Goal: Communication & Community: Answer question/provide support

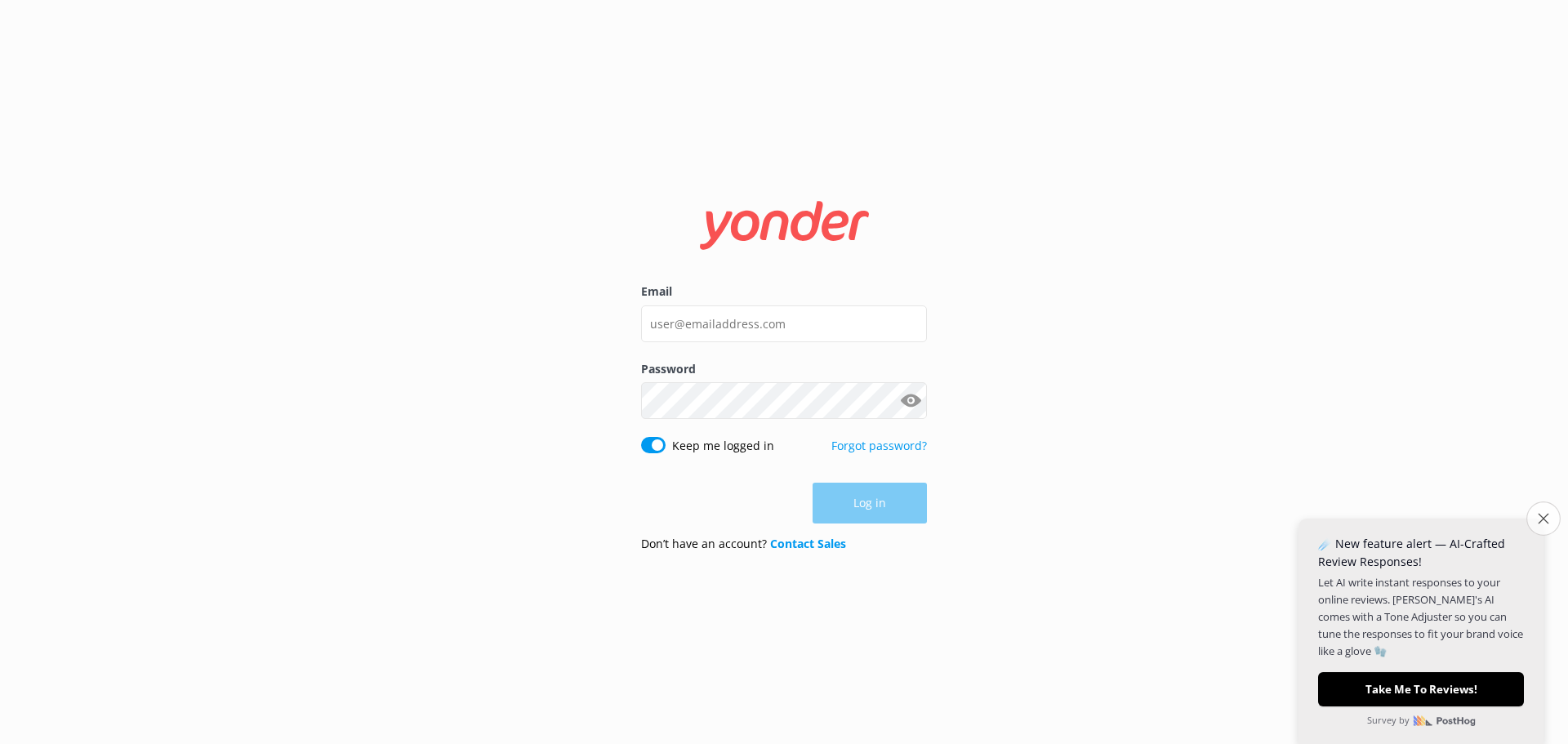
click at [1540, 513] on icon "Close survey" at bounding box center [1544, 518] width 11 height 11
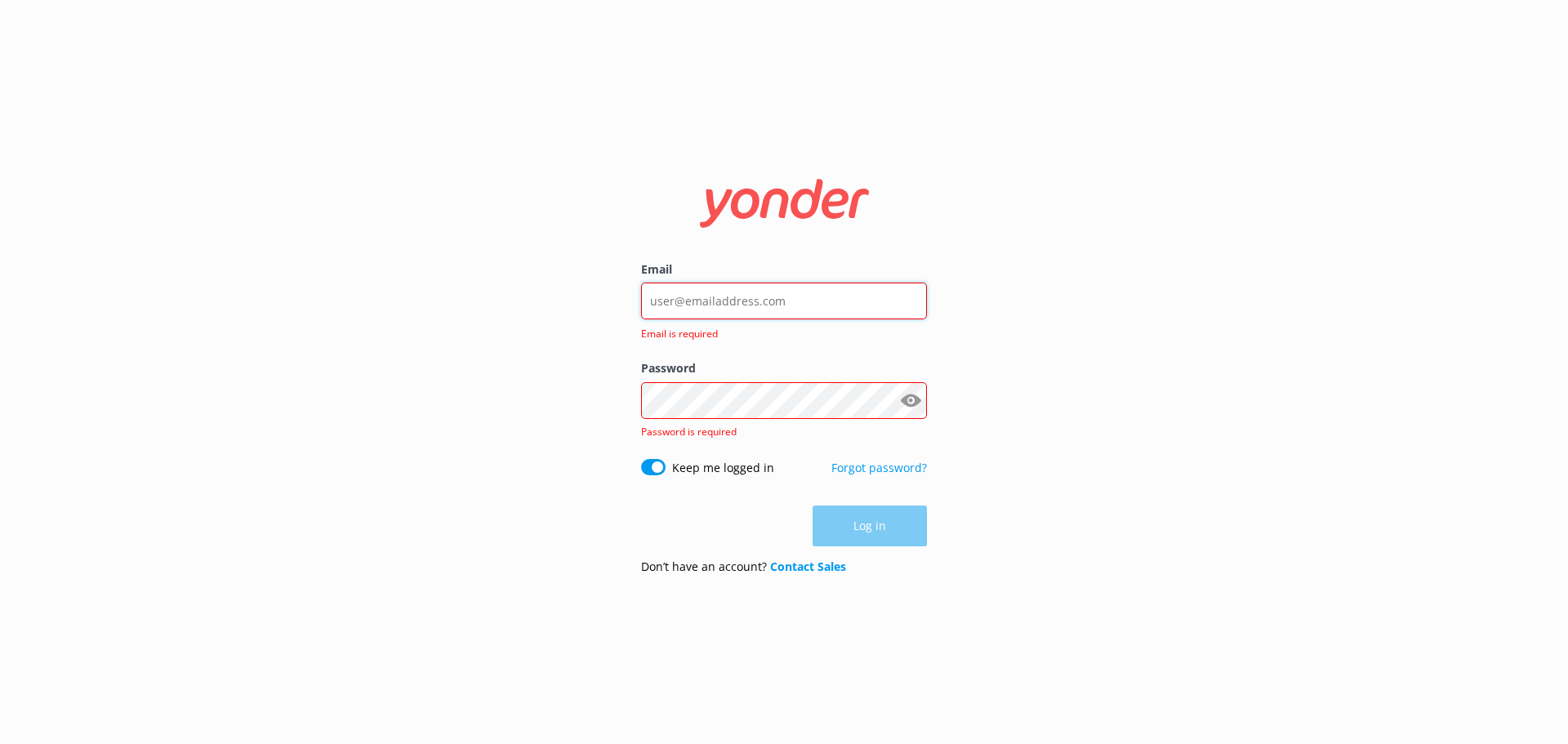
click at [742, 307] on input "Email" at bounding box center [784, 302] width 286 height 37
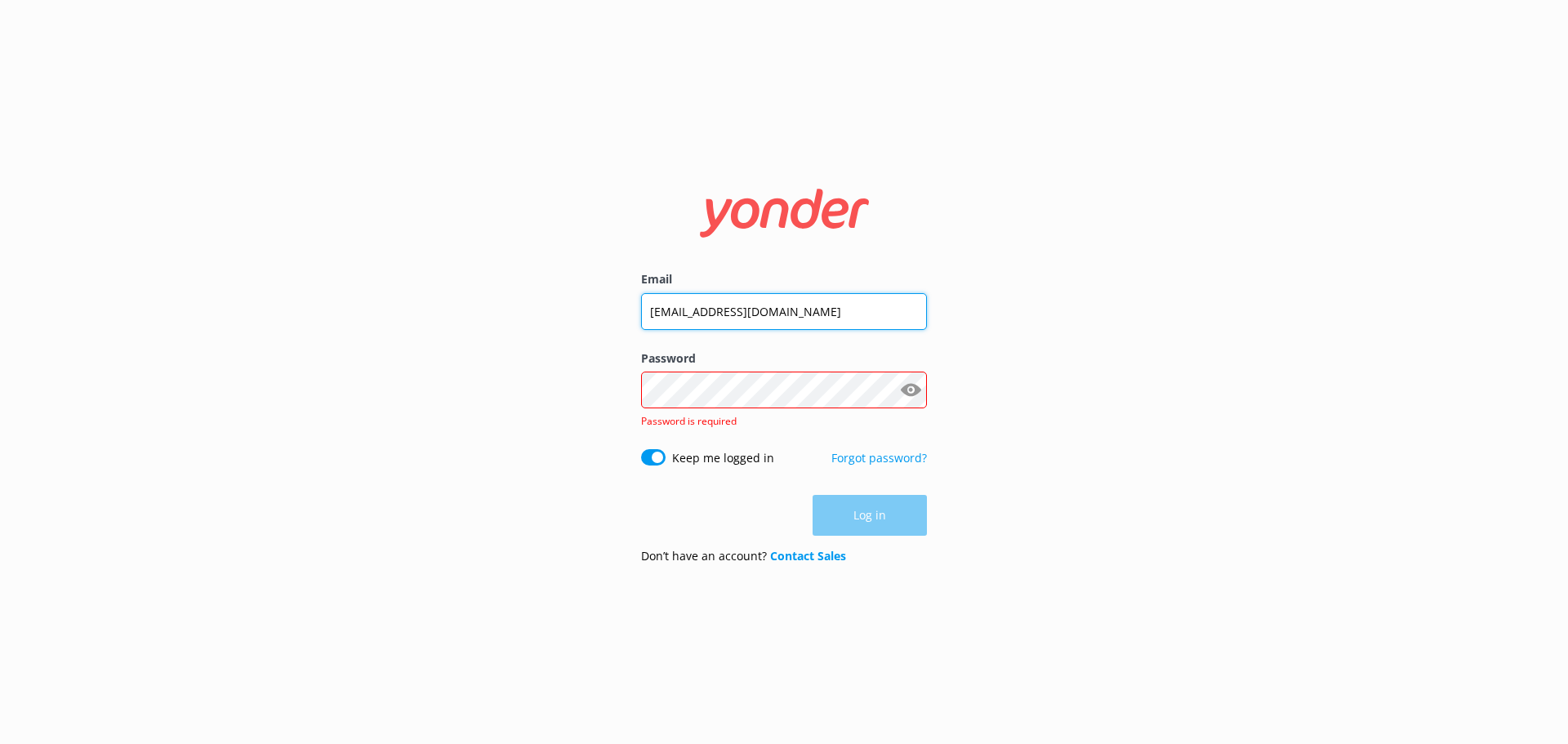
type input "[EMAIL_ADDRESS][DOMAIN_NAME]"
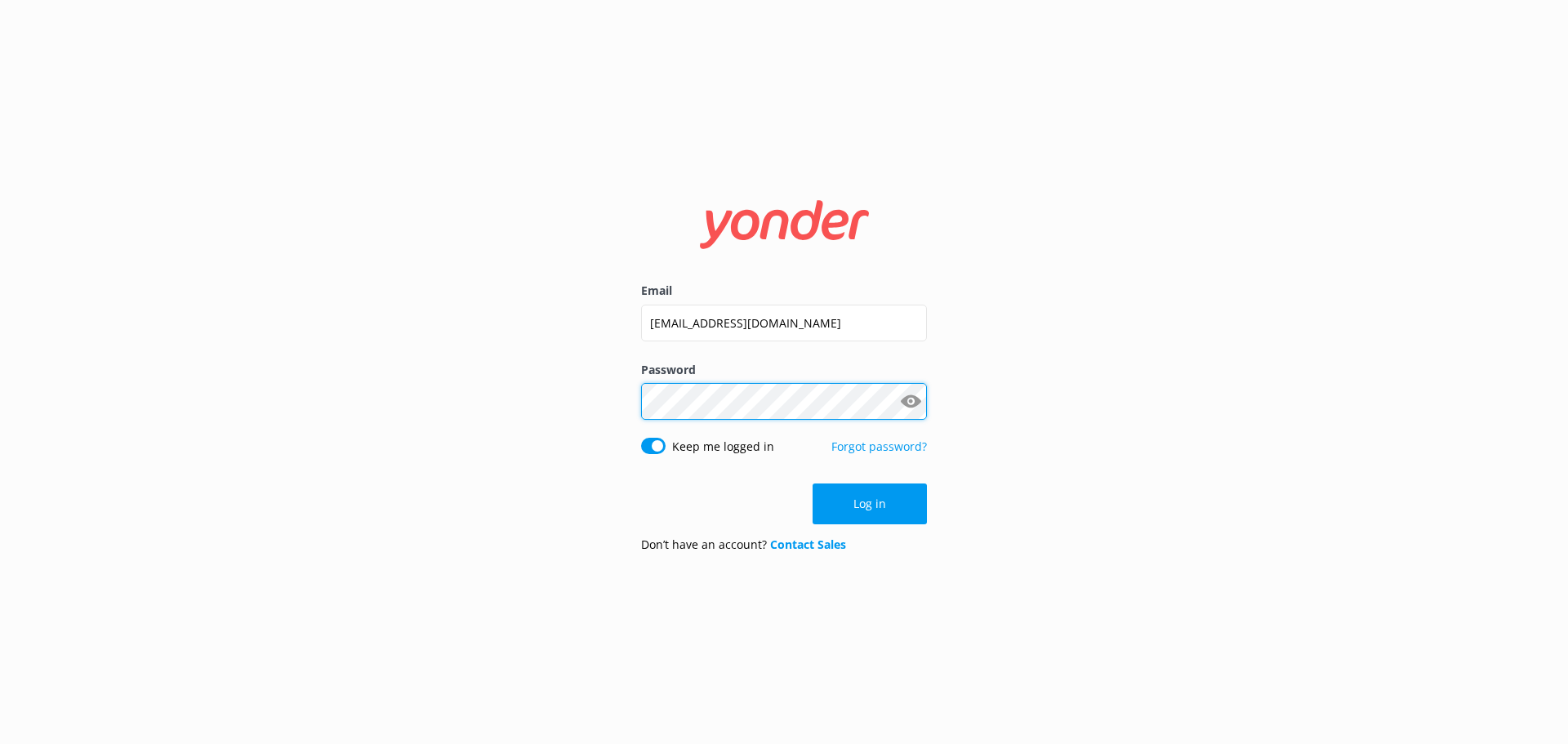
click button "Log in" at bounding box center [869, 504] width 115 height 41
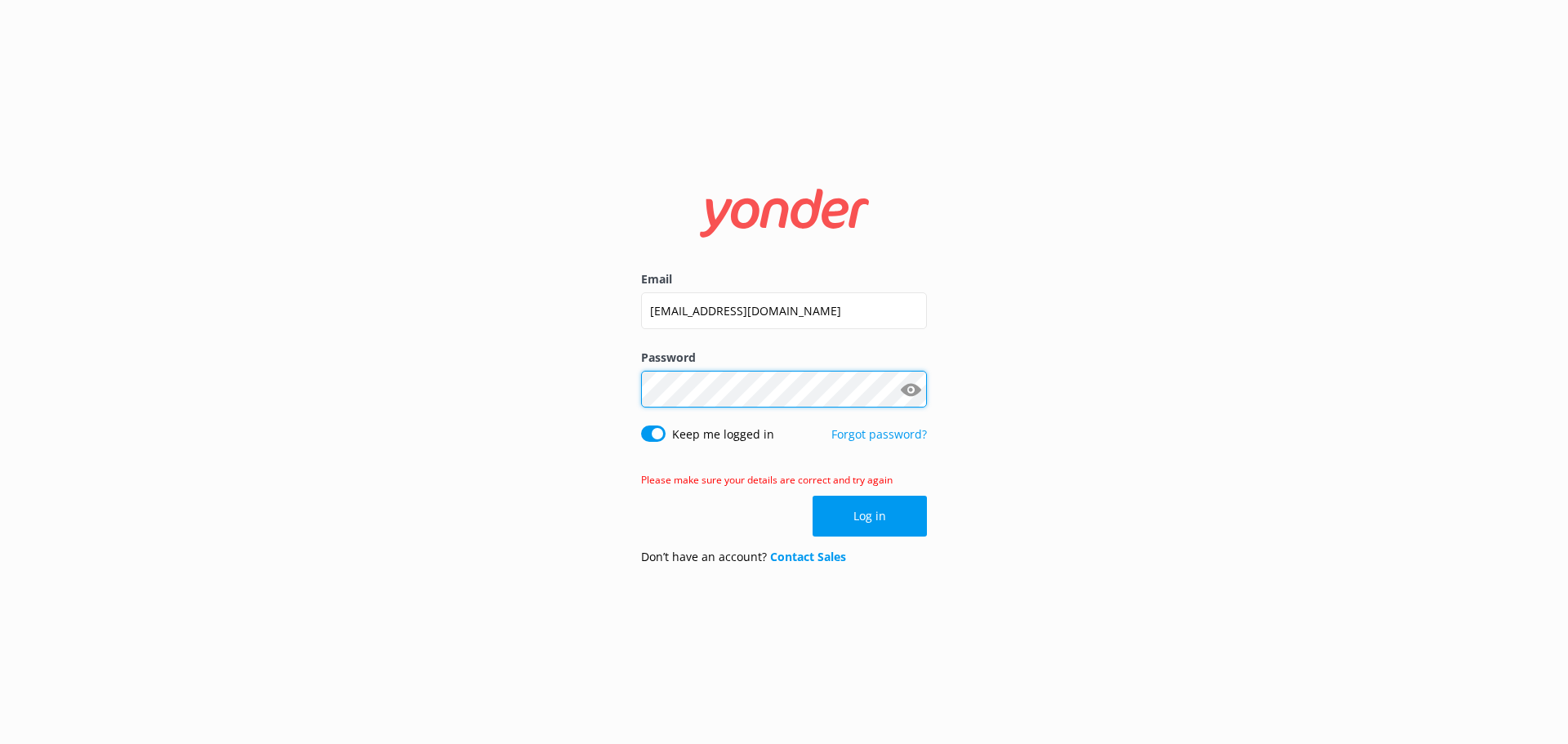
click button "Log in" at bounding box center [869, 517] width 115 height 41
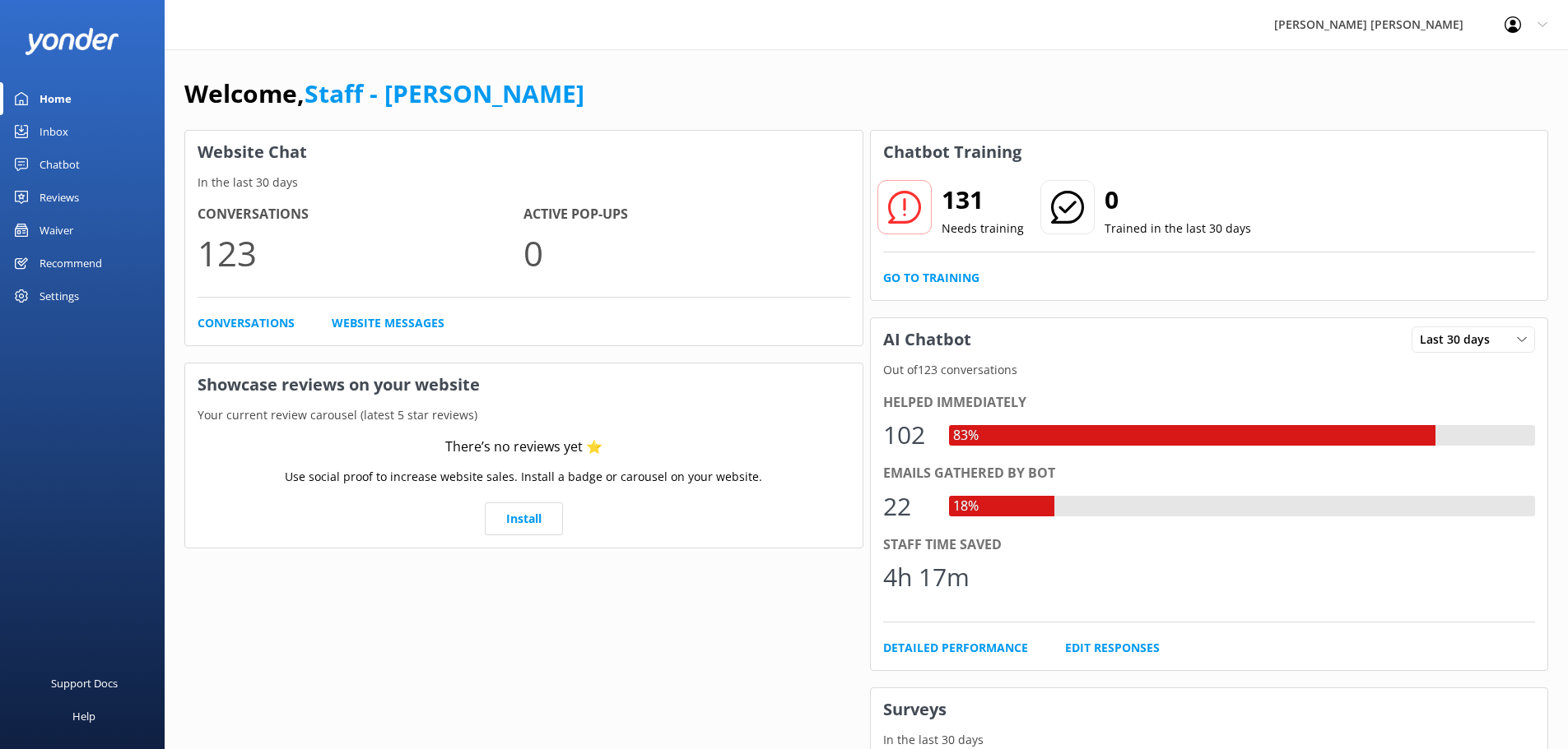
click at [68, 132] on link "Inbox" at bounding box center [82, 131] width 165 height 33
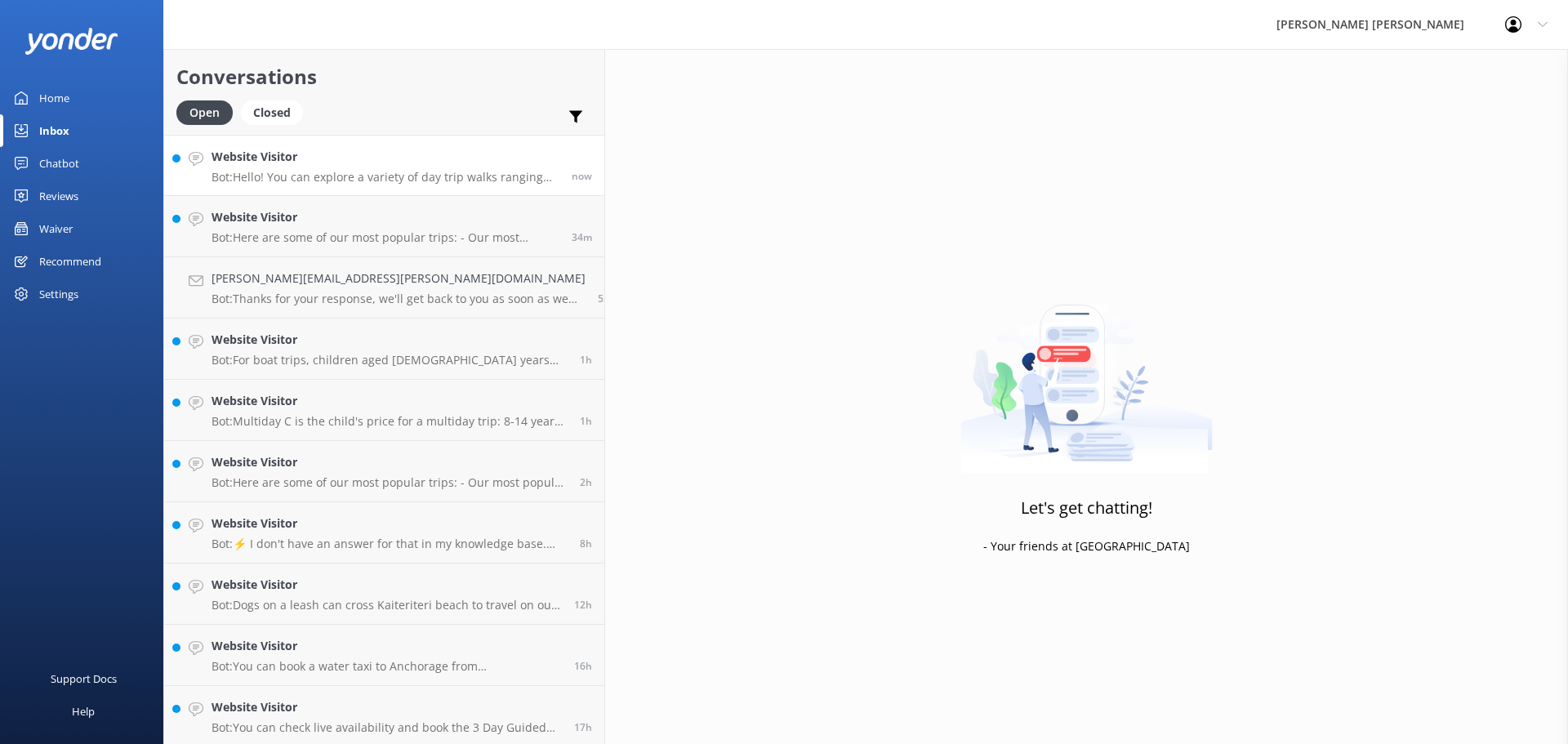
click at [352, 165] on h4 "Website Visitor" at bounding box center [386, 157] width 348 height 18
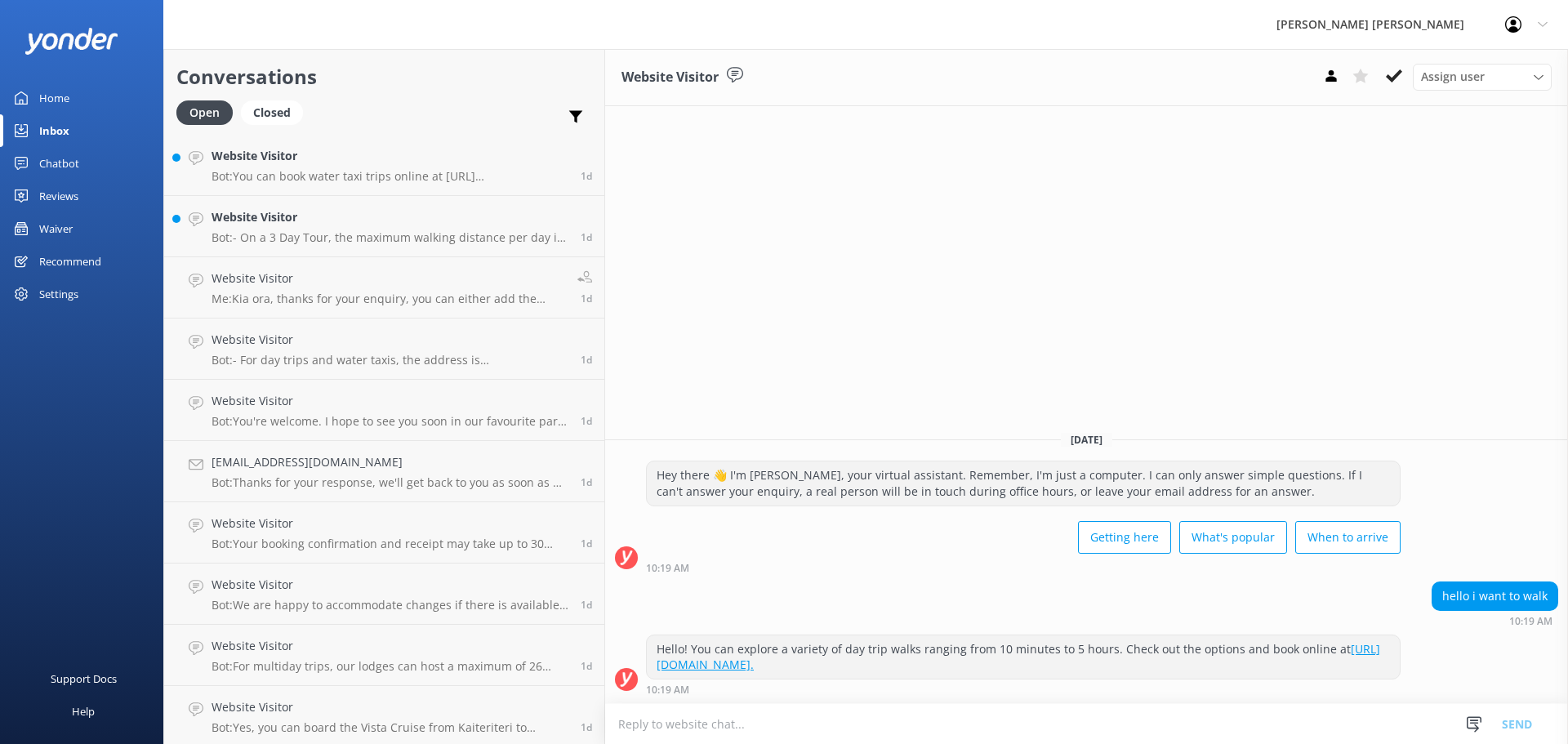
scroll to position [738, 0]
click at [323, 714] on div "Website Visitor Bot: Yes, you can board the Vista Cruise from Kaiteriteri to Me…" at bounding box center [390, 713] width 357 height 36
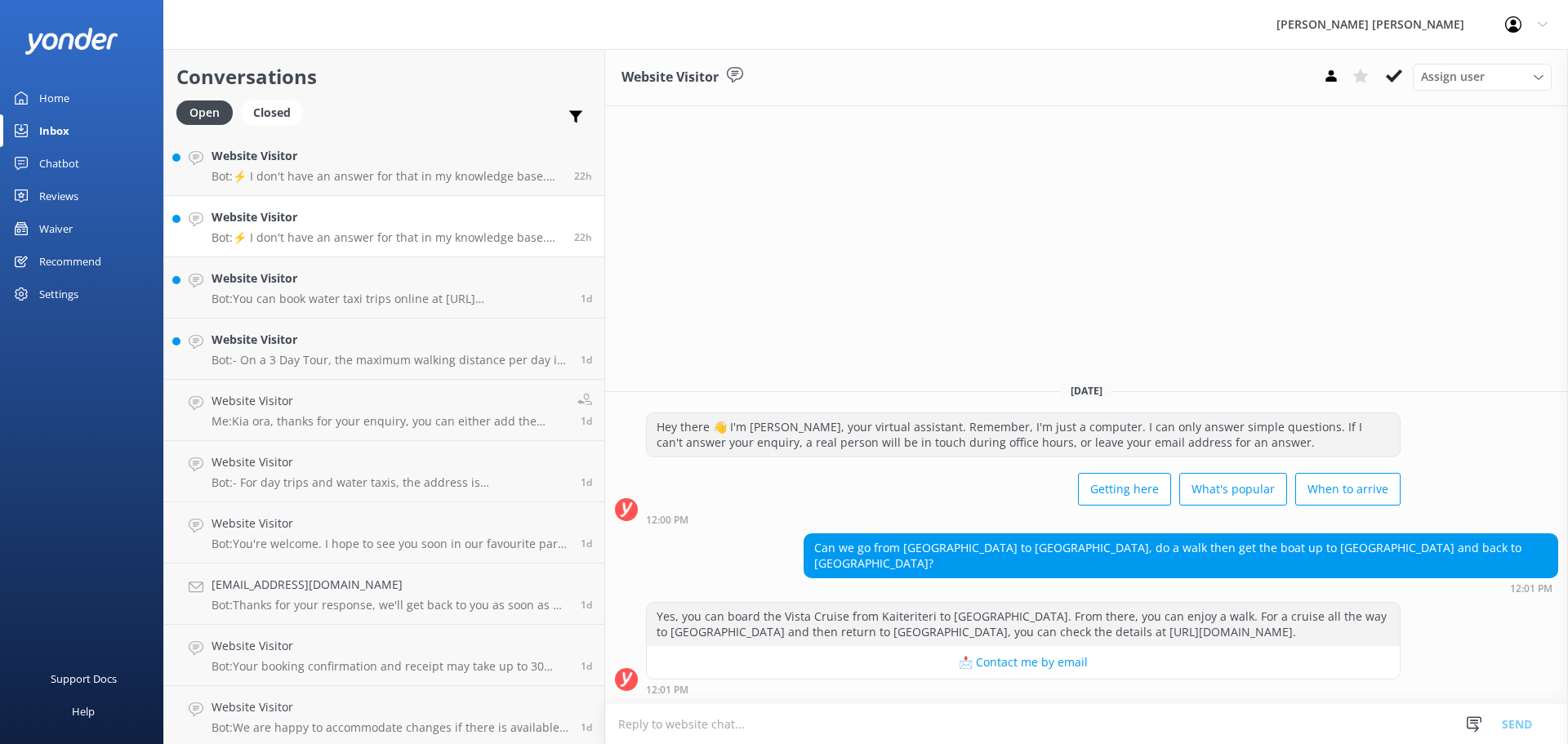
scroll to position [738, 0]
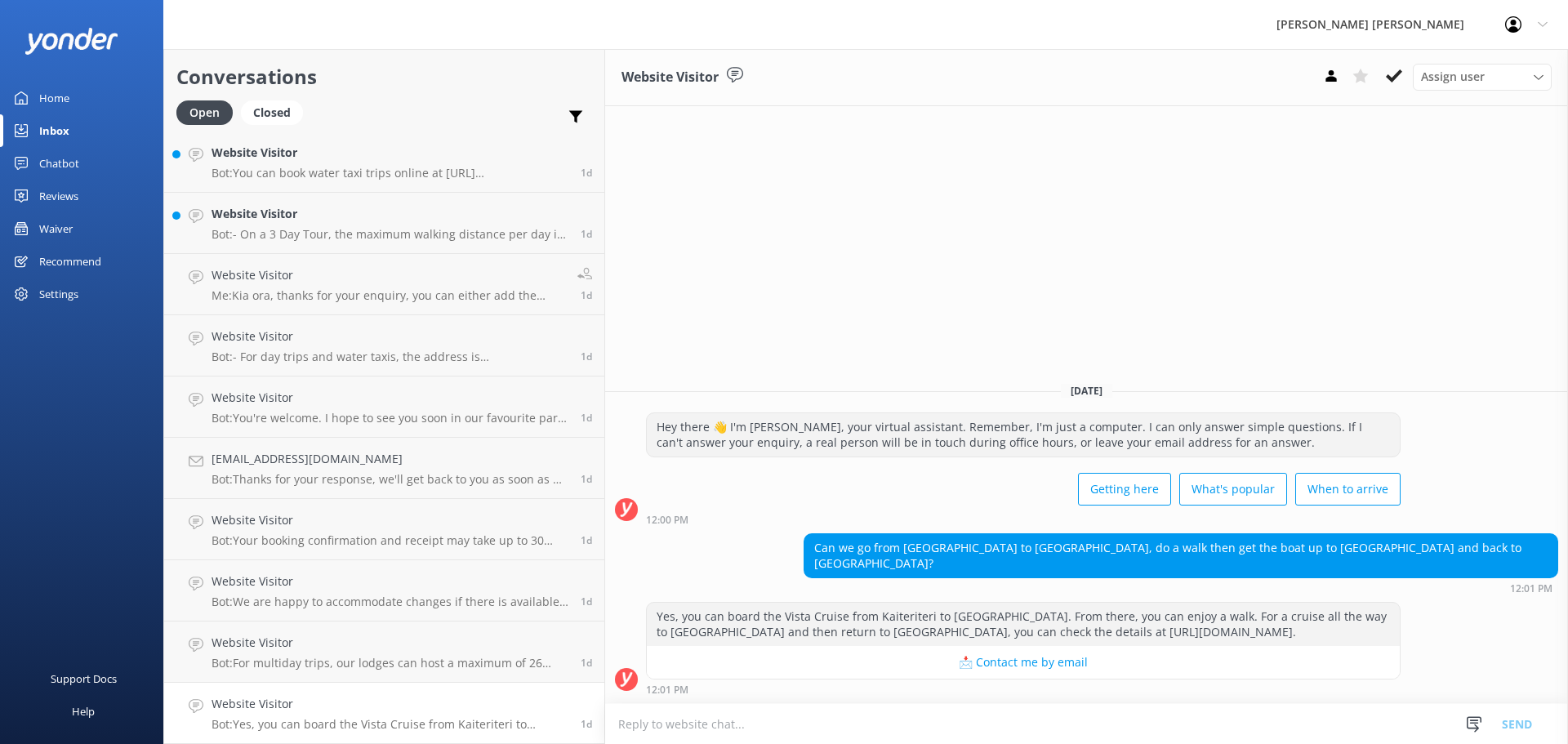
click at [605, 724] on textarea at bounding box center [1086, 723] width 963 height 40
click at [972, 719] on textarea at bounding box center [1086, 723] width 963 height 40
type textarea "Y"
type textarea "k"
paste textarea "https://www.abeltasman.co.nz/day-trips/cruise-and-walk/medlands-bark-bay-falls/"
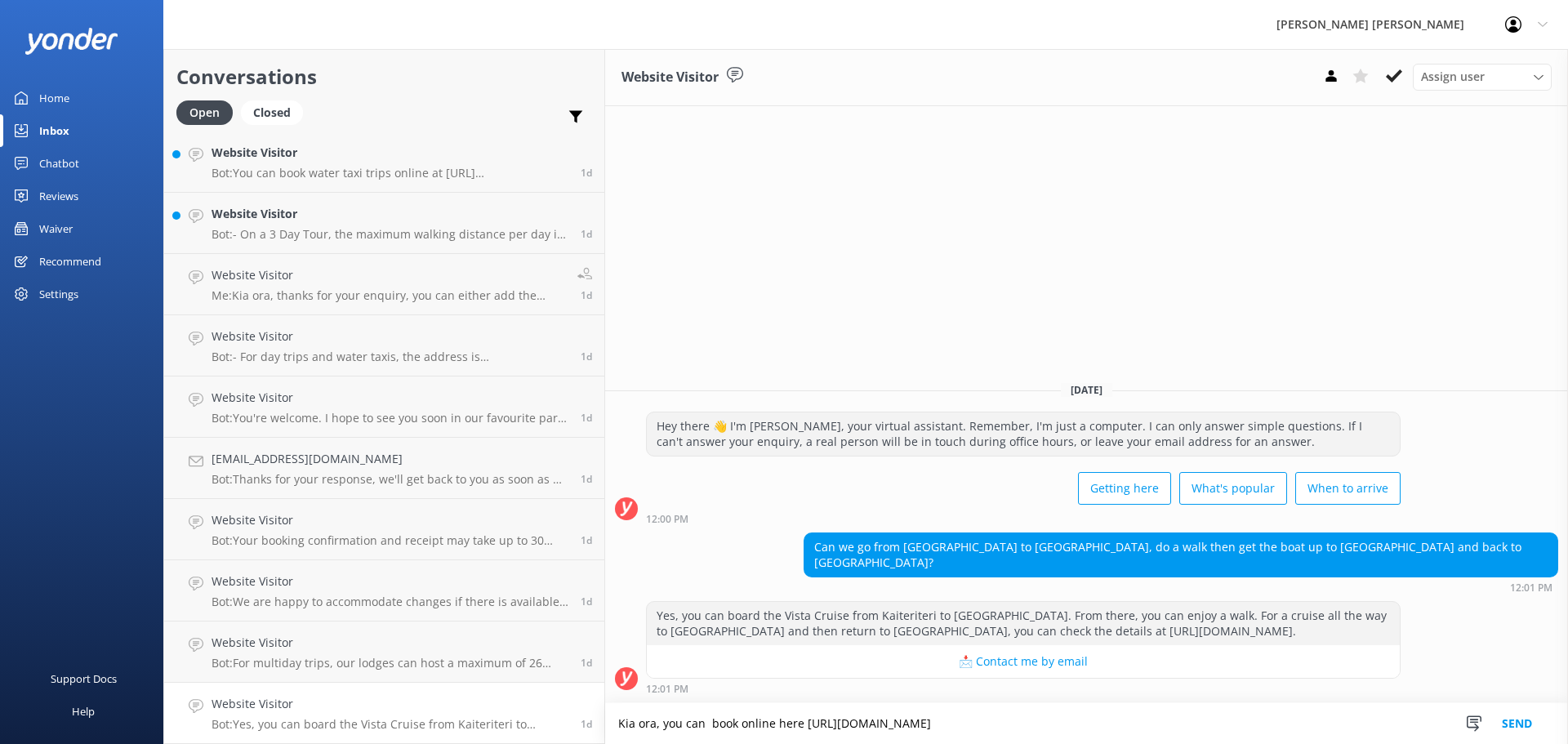
click at [605, 721] on textarea "Kia ora, you can book online here https://www.abeltasman.co.nz/day-trips/cruise…" at bounding box center [1086, 724] width 963 height 41
click at [1442, 717] on div "Snippets Manage Save time responding and get consistent tone of response by cre…" at bounding box center [1504, 724] width 126 height 41
click at [1440, 725] on textarea "Kia ora, it sounds like you might be after the extended trip #2 you can book on…" at bounding box center [1086, 724] width 963 height 41
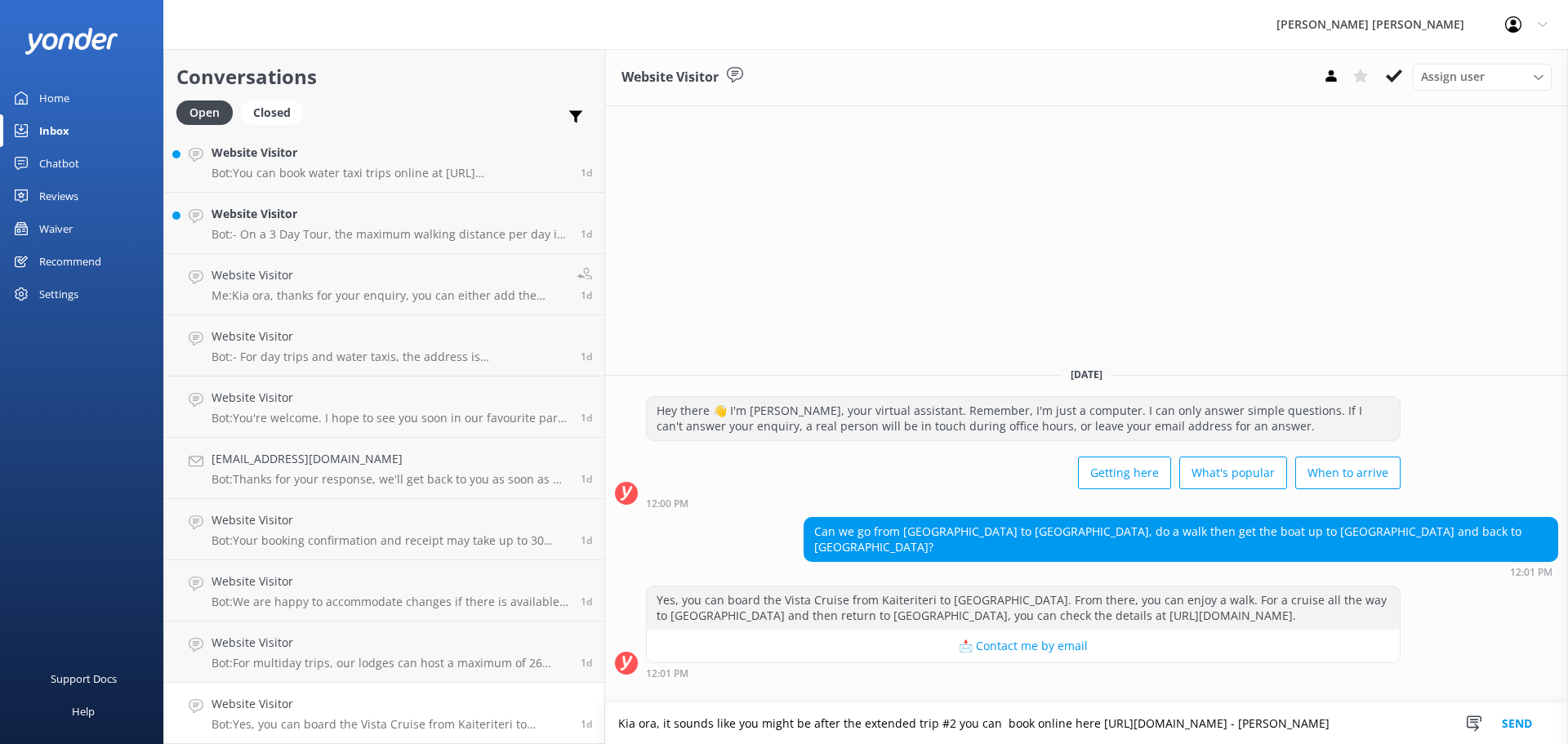
type textarea "Kia ora, it sounds like you might be after the extended trip #2 you can book on…"
click at [1523, 714] on button "Send" at bounding box center [1517, 724] width 62 height 41
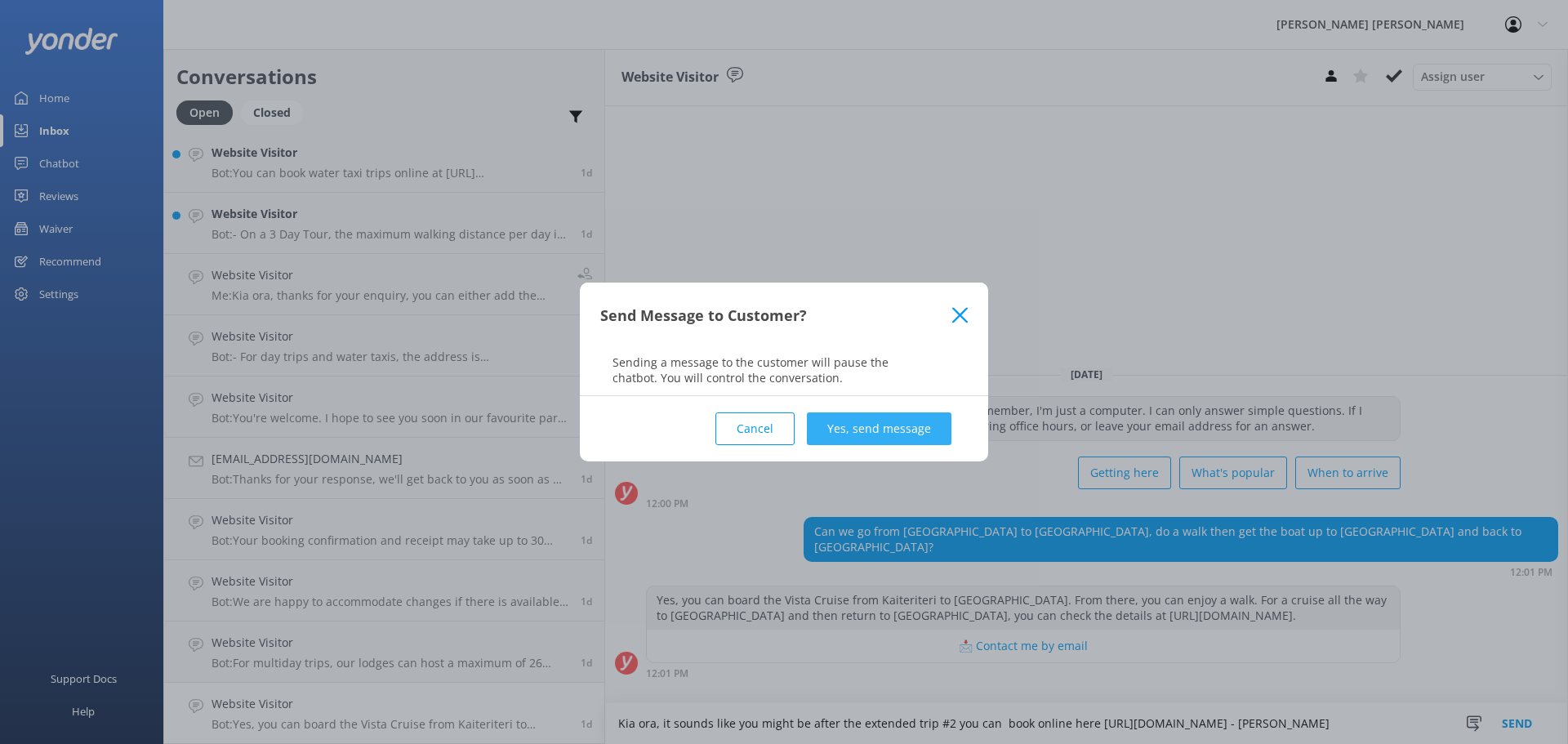
click at [860, 429] on button "Yes, send message" at bounding box center [880, 428] width 145 height 32
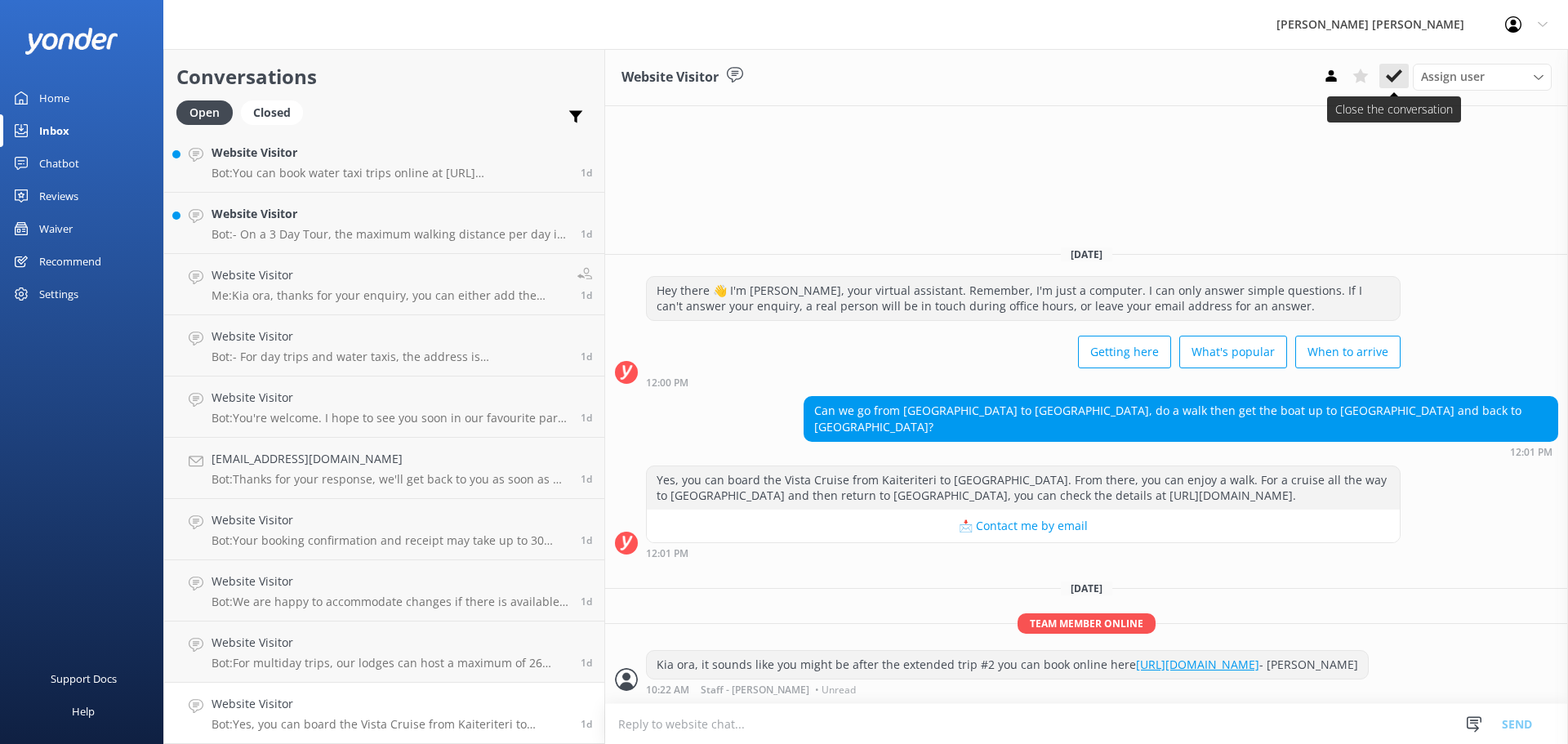
click at [1387, 76] on use at bounding box center [1394, 75] width 17 height 13
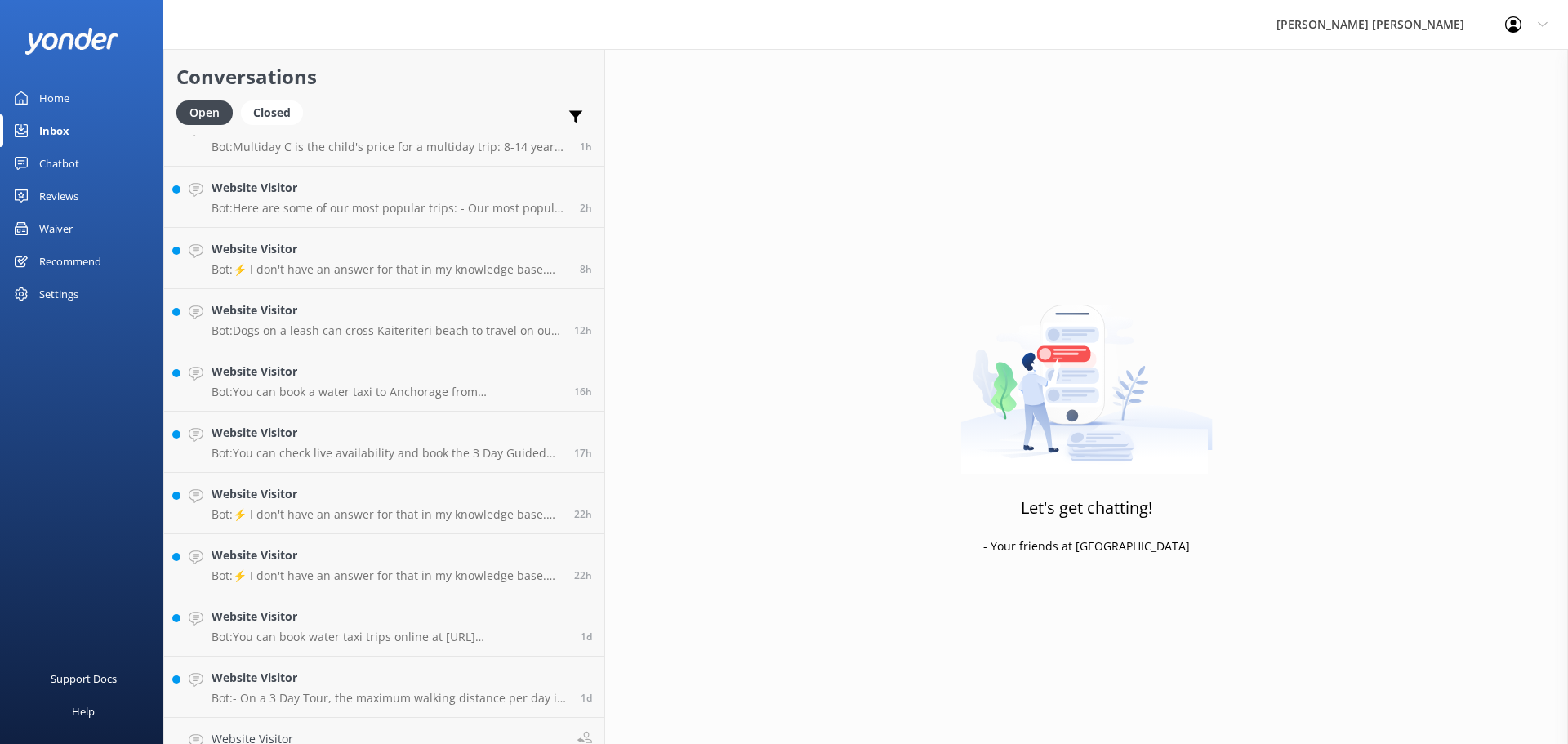
scroll to position [269, 0]
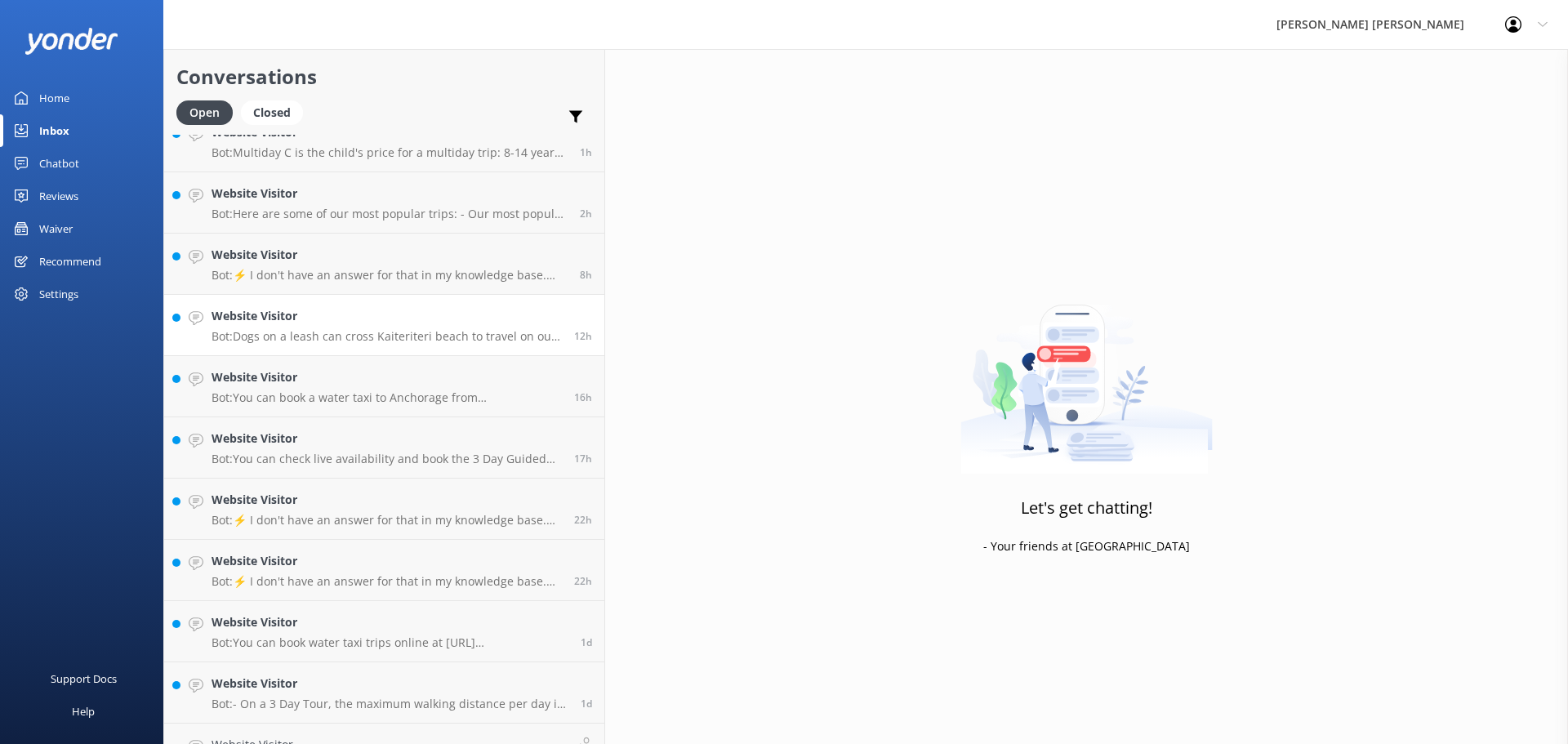
click at [305, 326] on div "Website Visitor Bot: Dogs on a leash can cross Kaiteriteri beach to travel on o…" at bounding box center [387, 325] width 350 height 36
click at [259, 269] on p "Bot: ⚡ I don't have an answer for that in my knowledge base. Please try and rep…" at bounding box center [388, 275] width 353 height 15
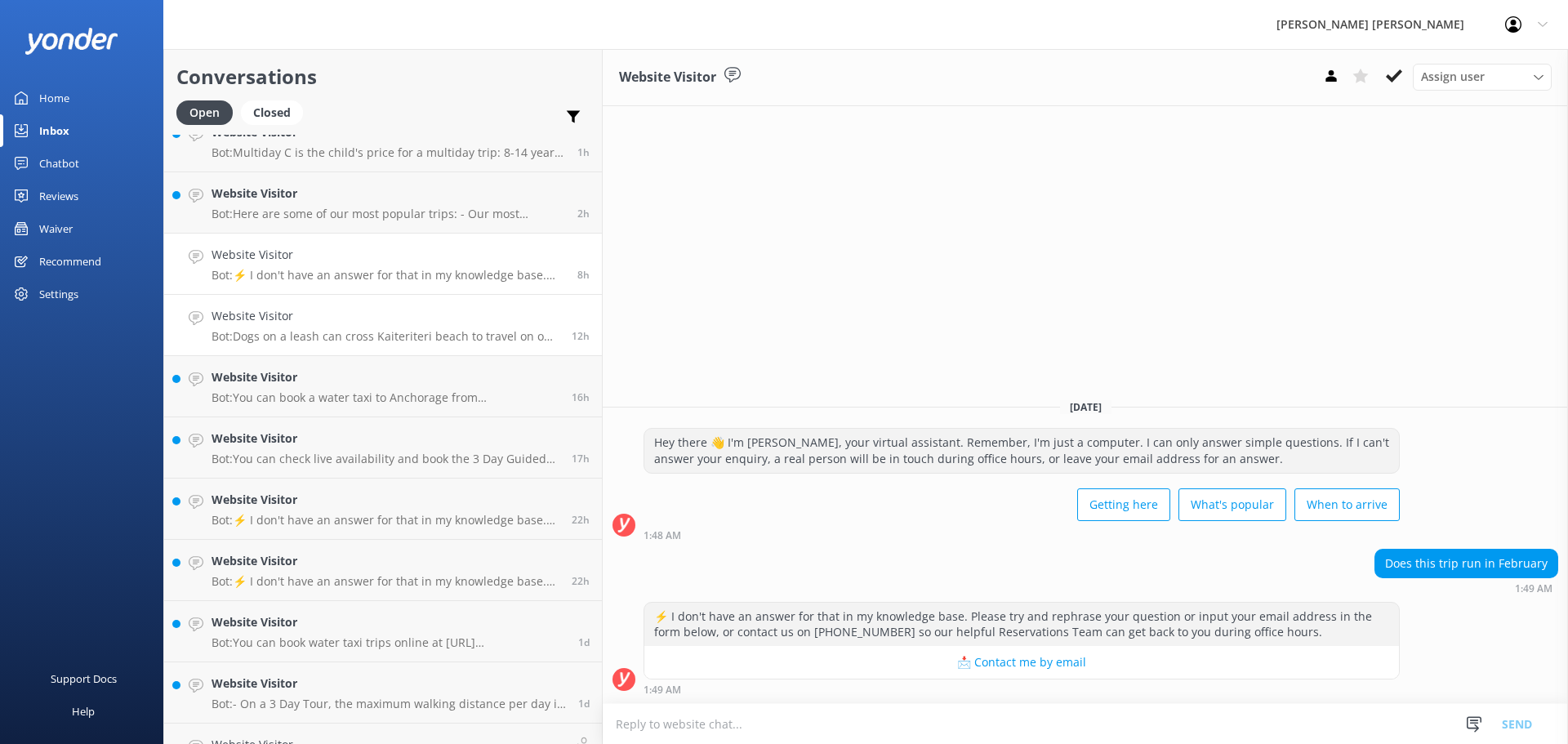
click at [248, 333] on p "Bot: Dogs on a leash can cross Kaiteriteri beach to travel on our boats, but th…" at bounding box center [386, 336] width 348 height 15
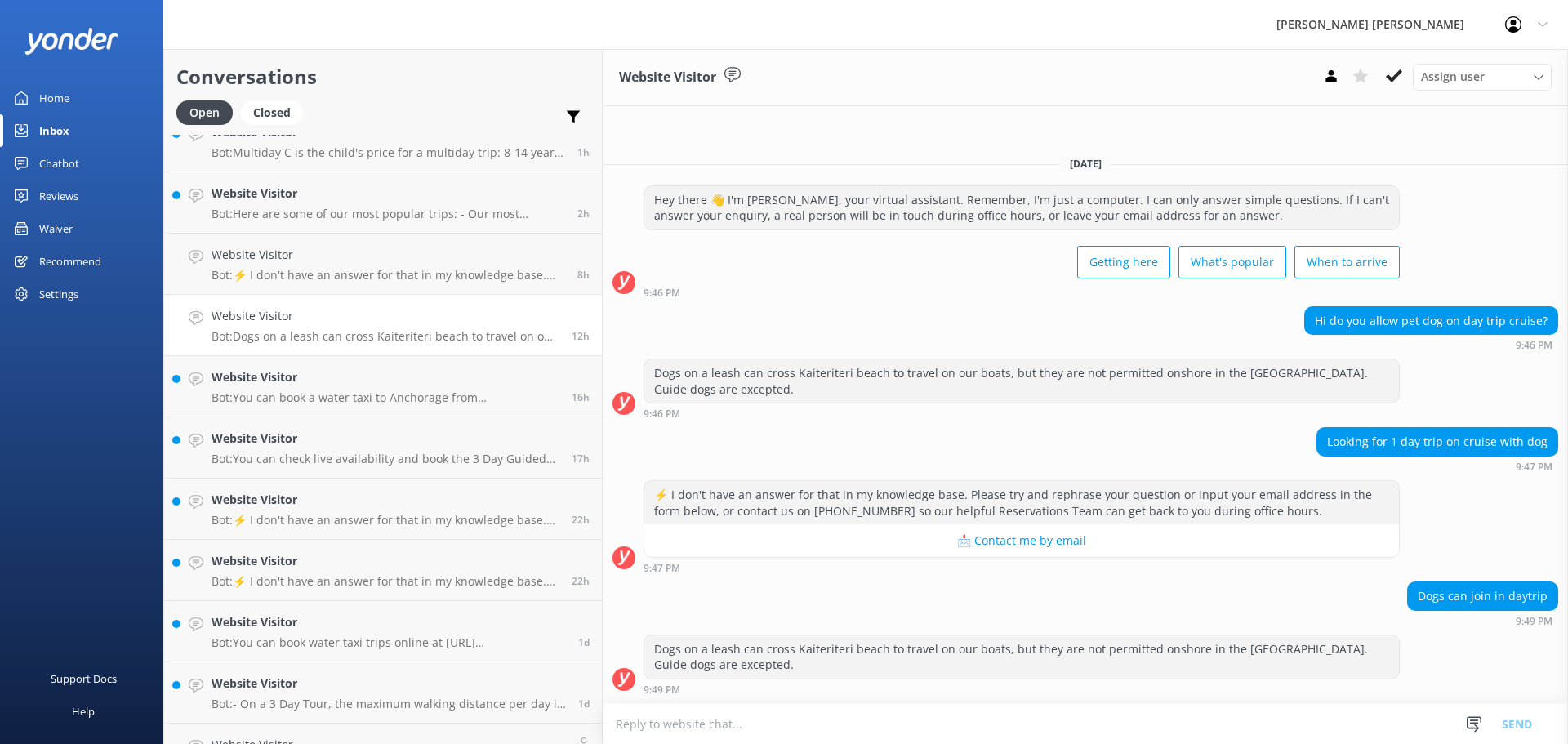
click at [905, 725] on textarea at bounding box center [1085, 723] width 965 height 40
type textarea "Spoke to client no phone"
click at [1508, 725] on button "Send" at bounding box center [1517, 724] width 62 height 41
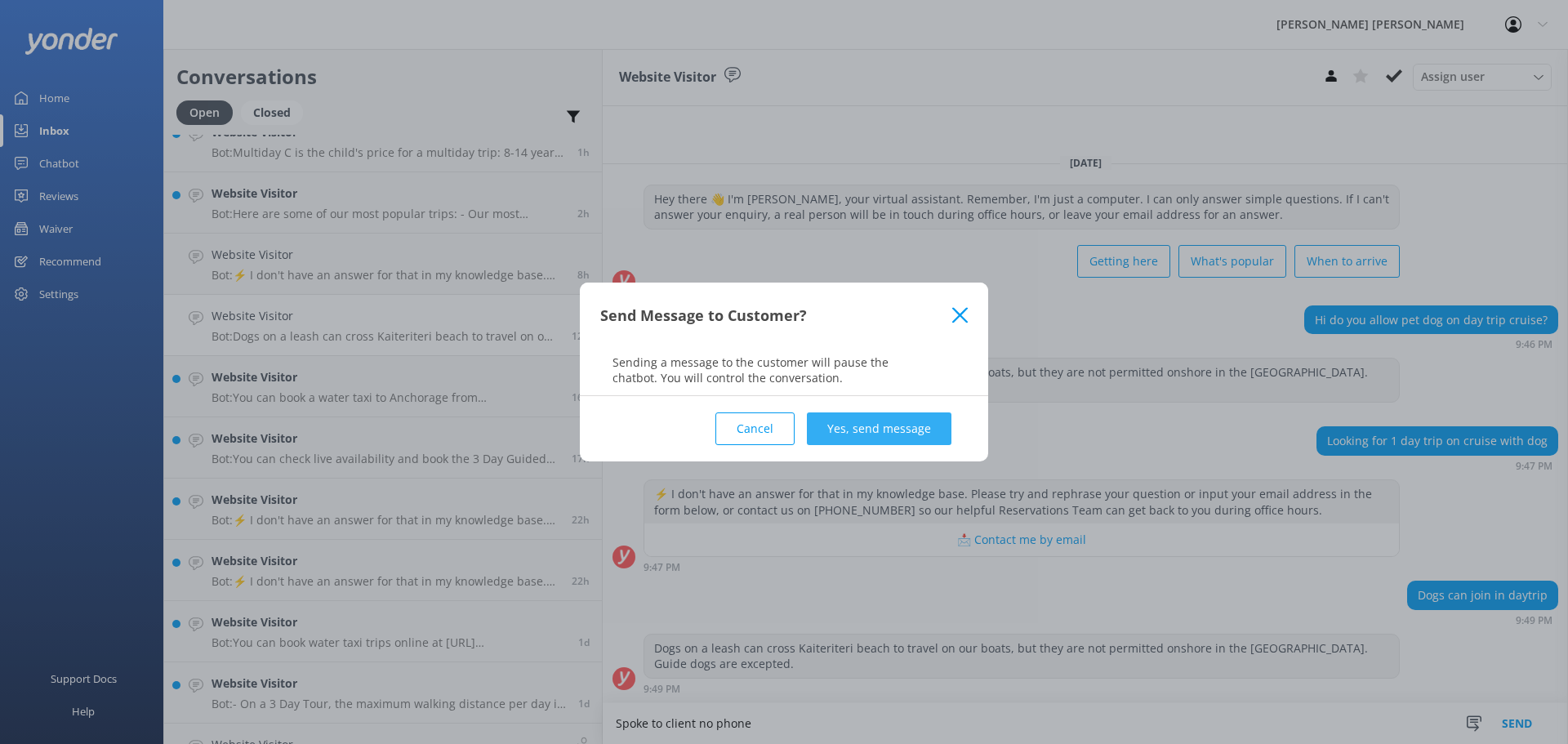
click at [858, 427] on button "Yes, send message" at bounding box center [880, 428] width 145 height 32
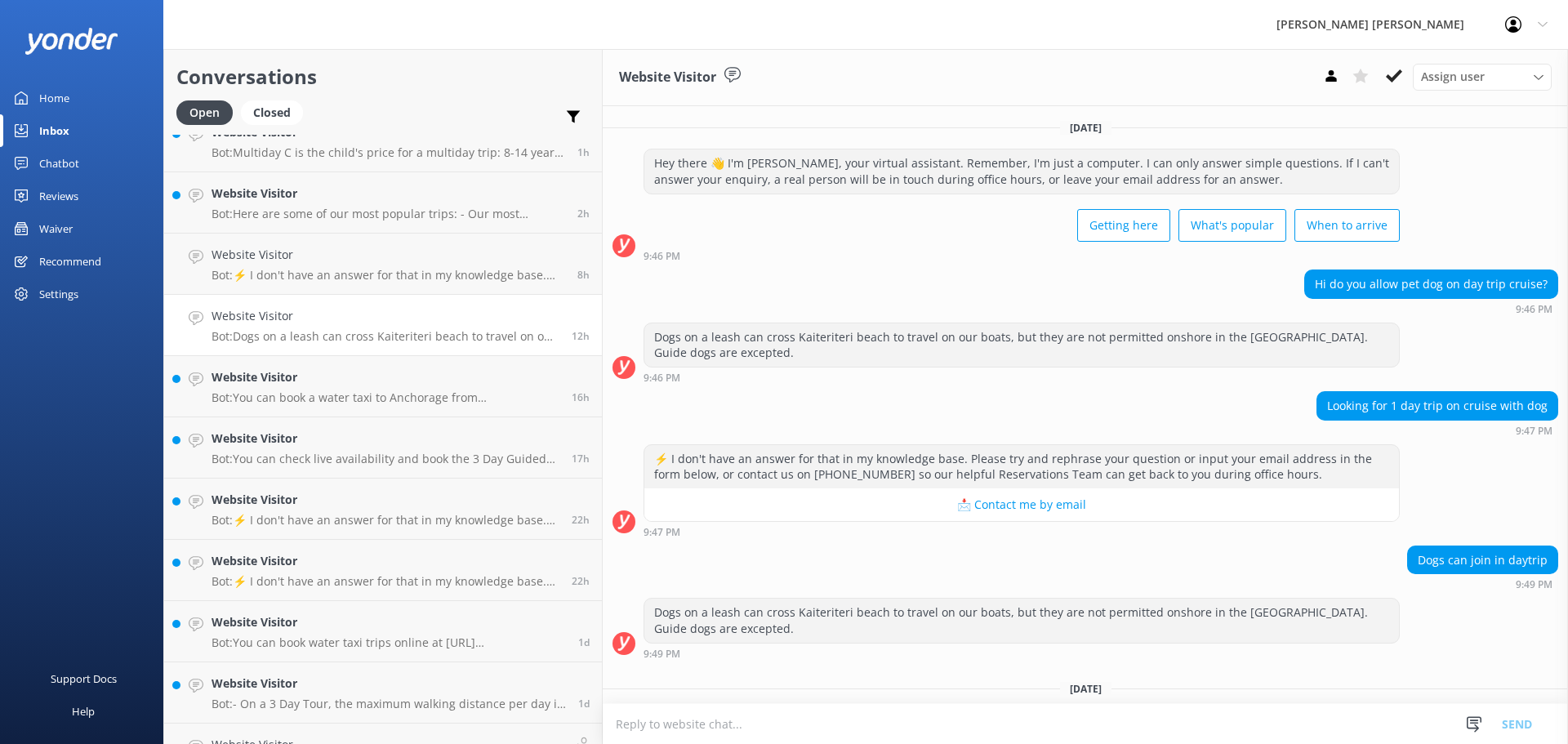
scroll to position [69, 0]
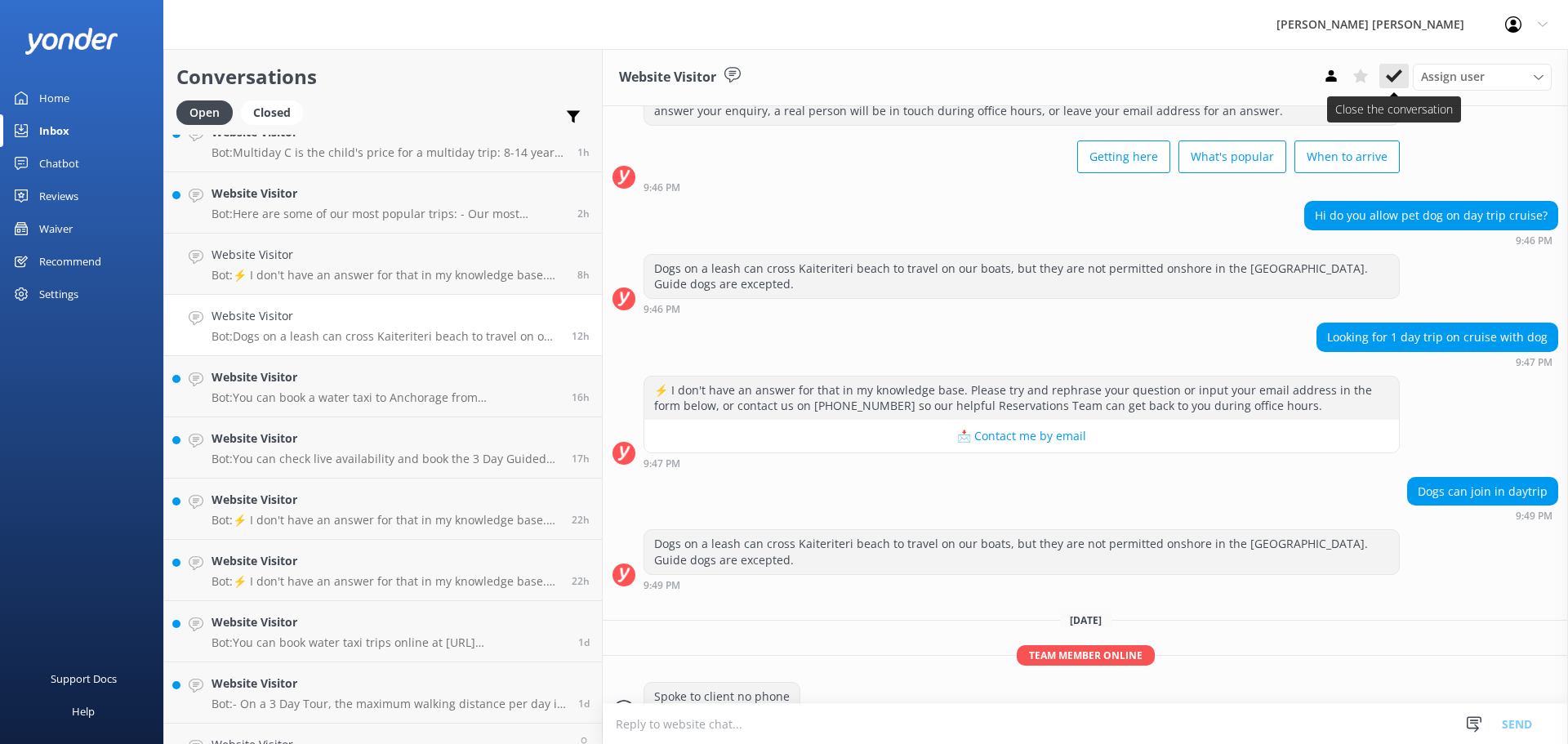
click at [1390, 79] on use at bounding box center [1394, 75] width 17 height 13
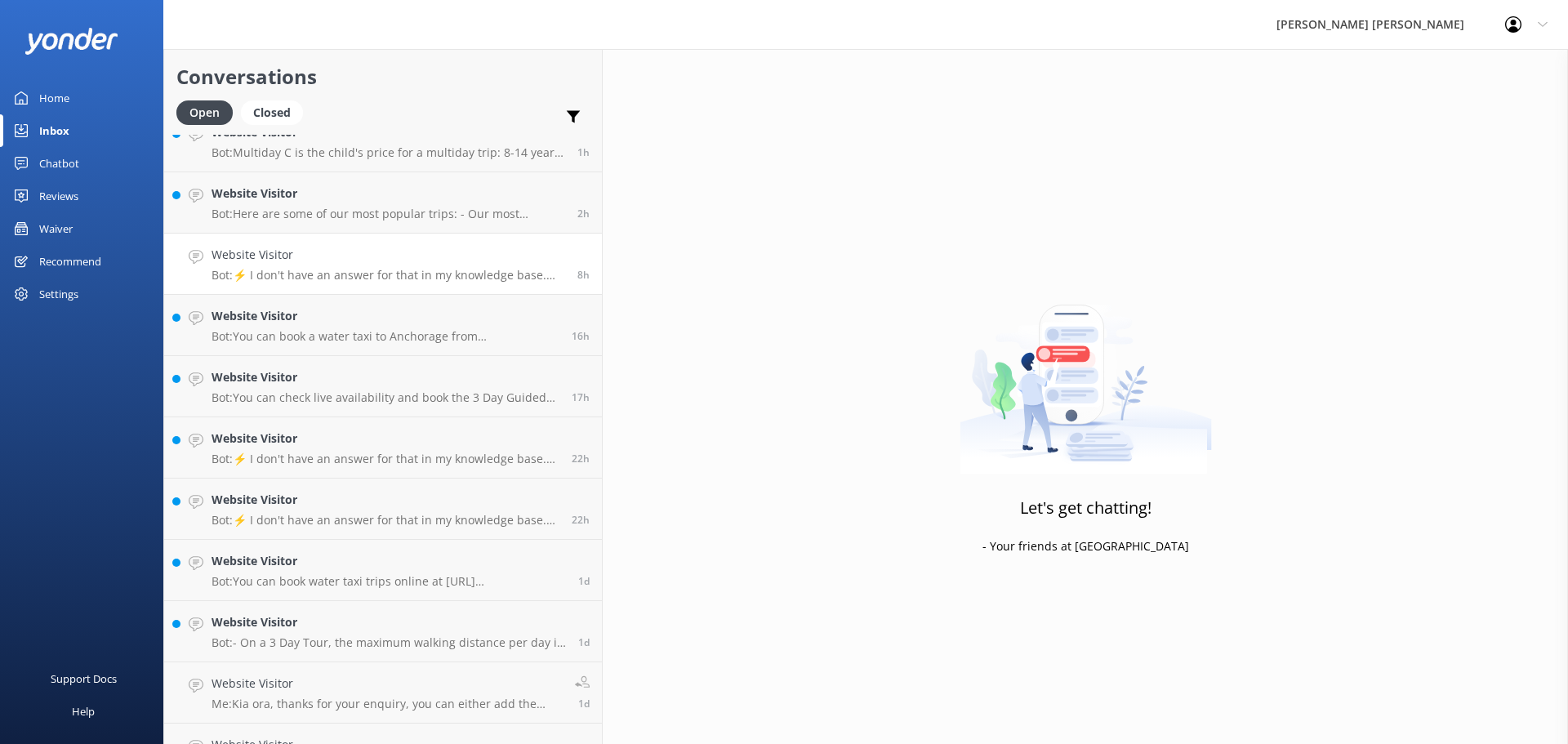
click at [318, 248] on h4 "Website Visitor" at bounding box center [388, 255] width 353 height 18
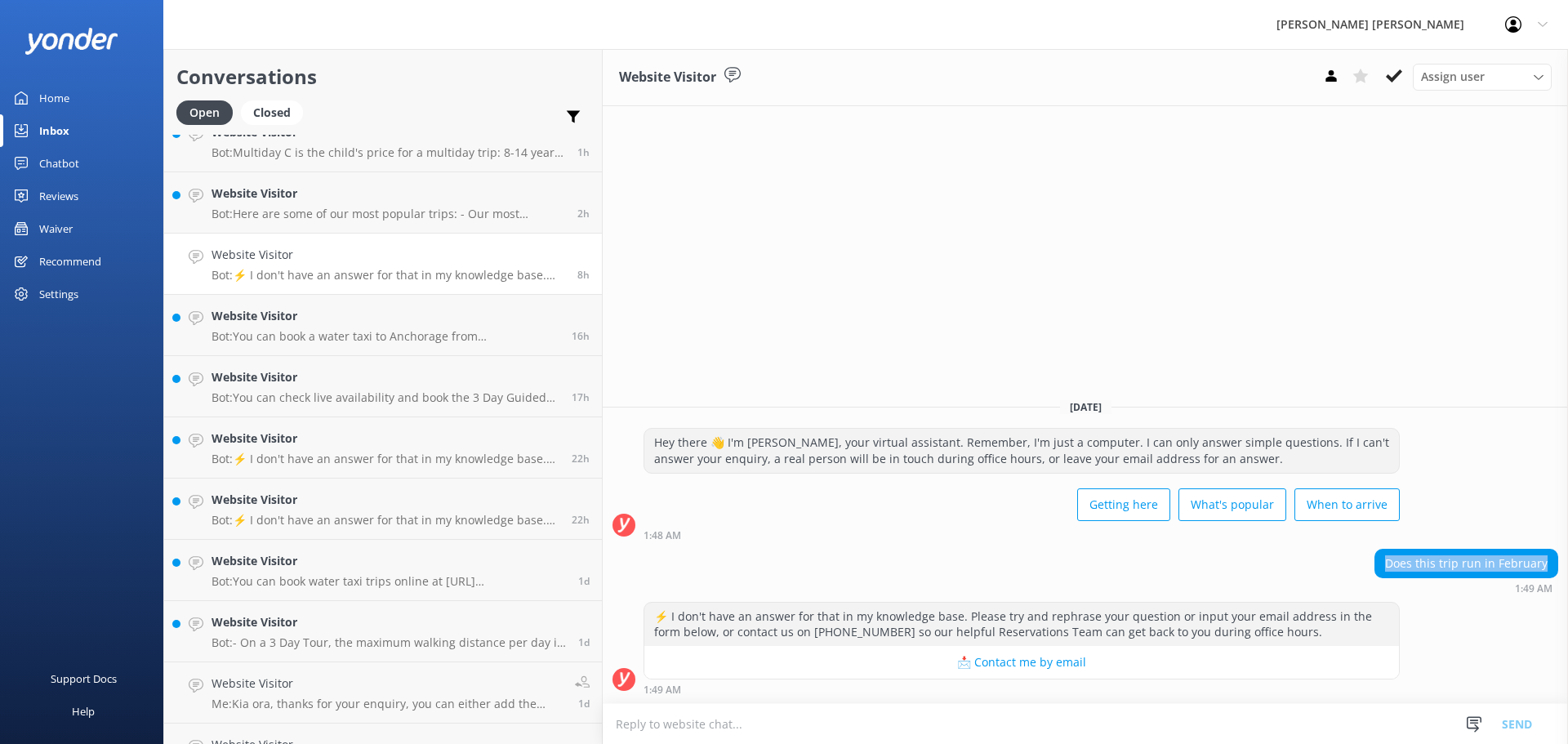
drag, startPoint x: 1551, startPoint y: 571, endPoint x: 1390, endPoint y: 567, distance: 161.0
click at [1390, 567] on div "Does this trip run in February" at bounding box center [1466, 564] width 182 height 27
click at [1395, 597] on div "Does this trip run in February 1:49 AM" at bounding box center [1085, 576] width 965 height 53
click at [1510, 29] on use at bounding box center [1513, 24] width 17 height 17
click at [1510, 73] on link "Profile Settings" at bounding box center [1487, 70] width 163 height 41
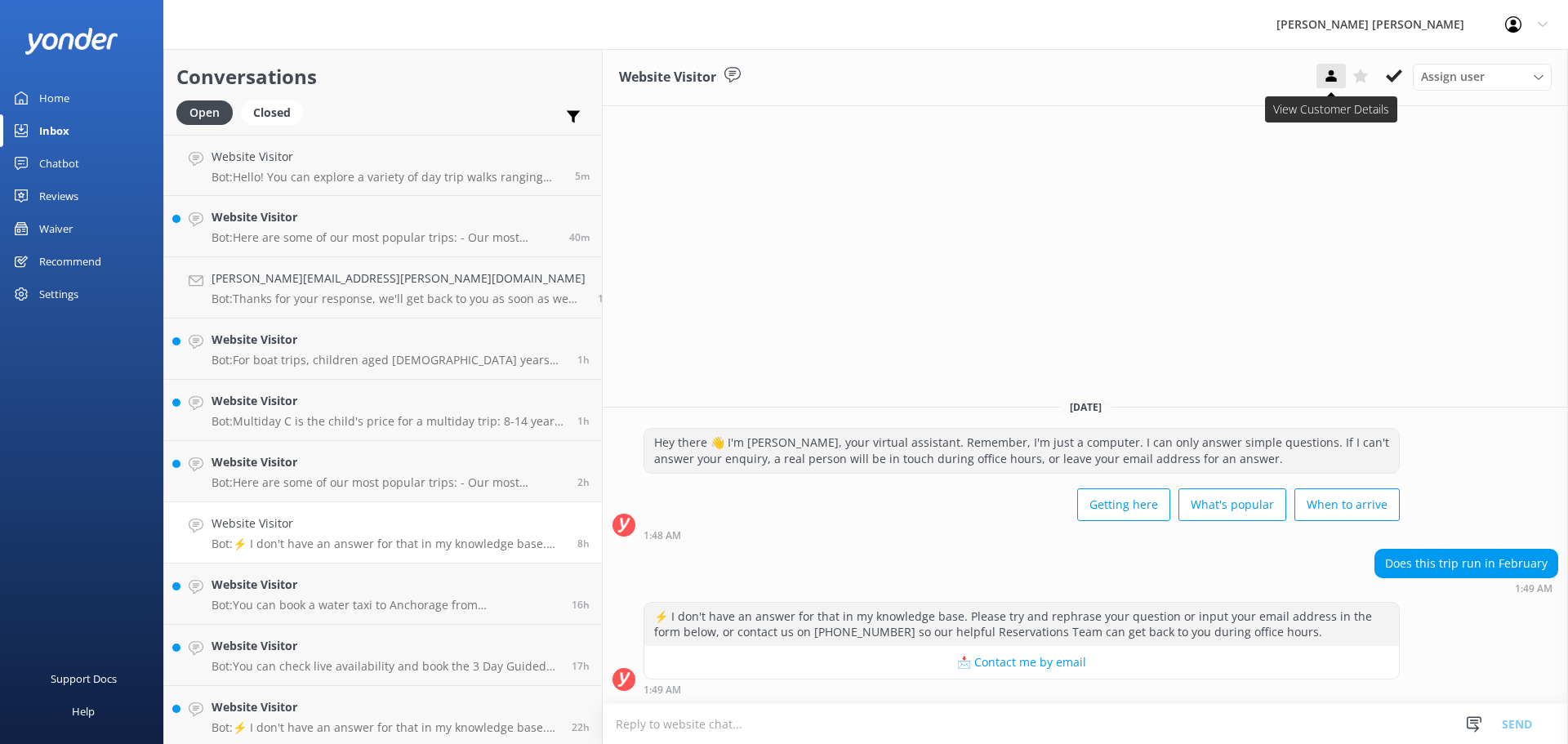
click at [1337, 78] on icon at bounding box center [1331, 75] width 17 height 17
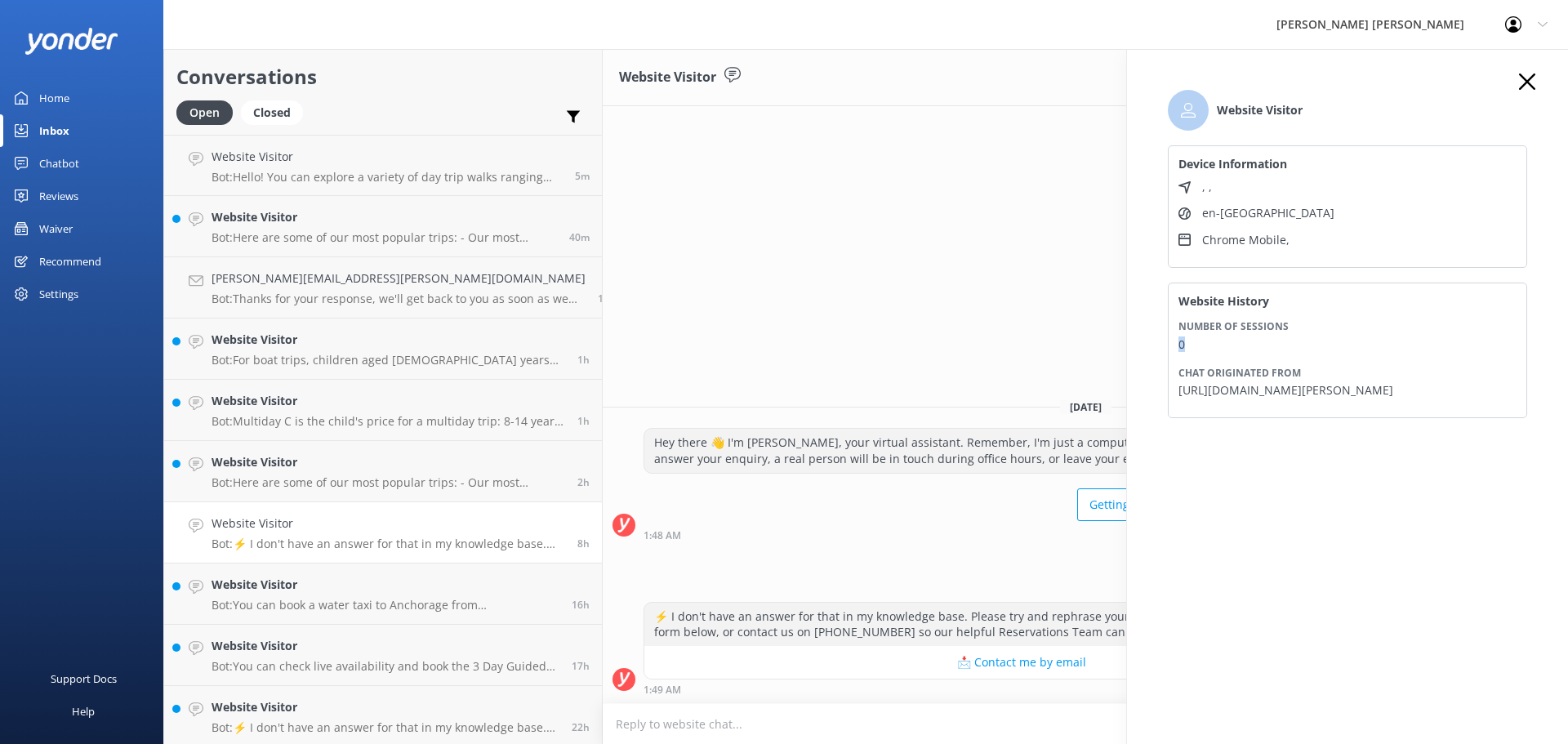
drag, startPoint x: 1202, startPoint y: 342, endPoint x: 1173, endPoint y: 342, distance: 29.0
click at [1173, 342] on div "Website History Number of sessions 0 Chat originated from https://www.abeltasma…" at bounding box center [1347, 350] width 359 height 136
click at [1106, 316] on div "Website Visitor Assign user Dianna - Wilsons Lucy - Wilsons Staff - Wilsons San…" at bounding box center [1085, 396] width 965 height 695
click at [1524, 88] on icon "button" at bounding box center [1527, 81] width 17 height 17
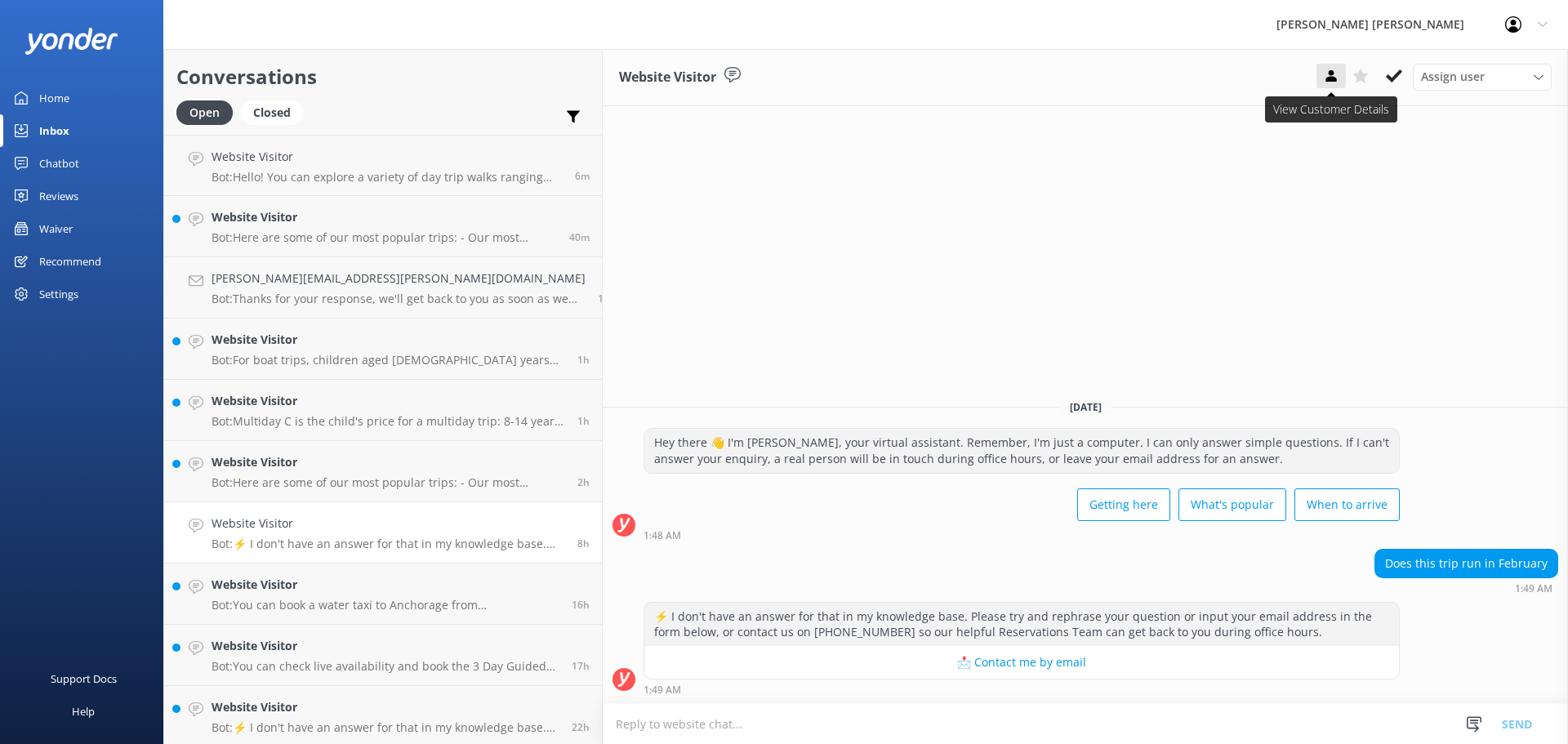
click at [1336, 82] on icon at bounding box center [1331, 75] width 17 height 17
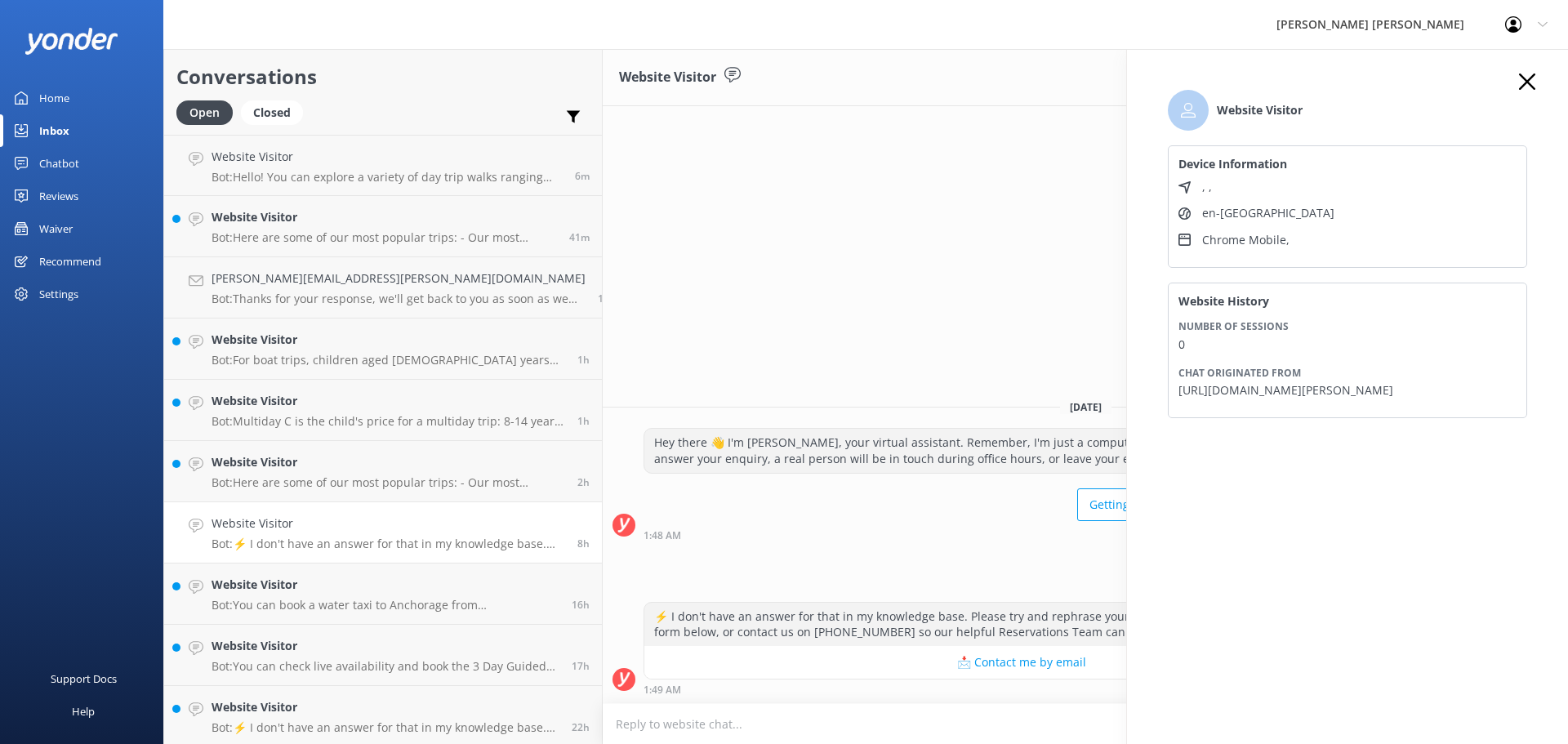
drag, startPoint x: 1524, startPoint y: 86, endPoint x: 1532, endPoint y: 85, distance: 8.1
click at [1525, 86] on icon "button" at bounding box center [1527, 81] width 17 height 17
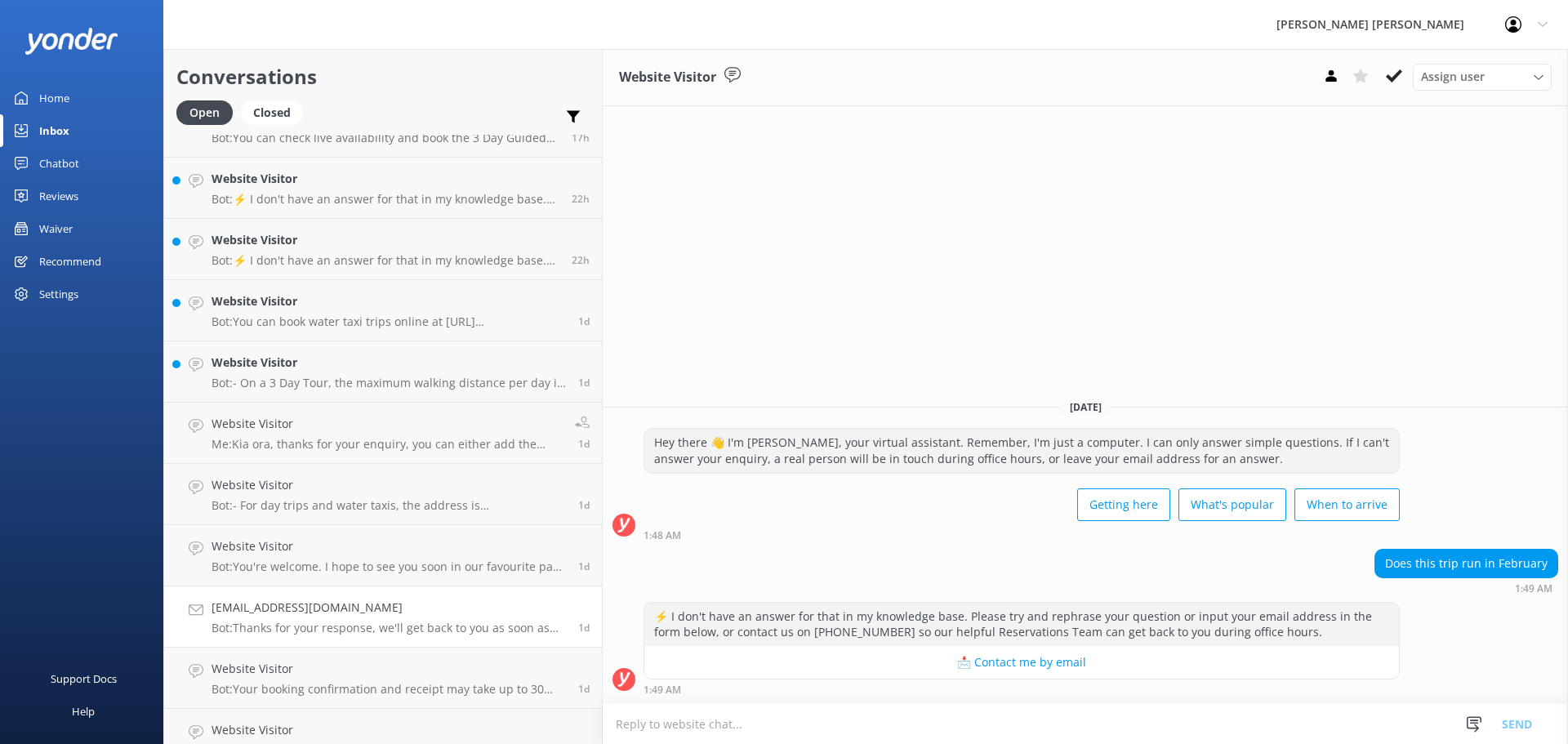
scroll to position [572, 0]
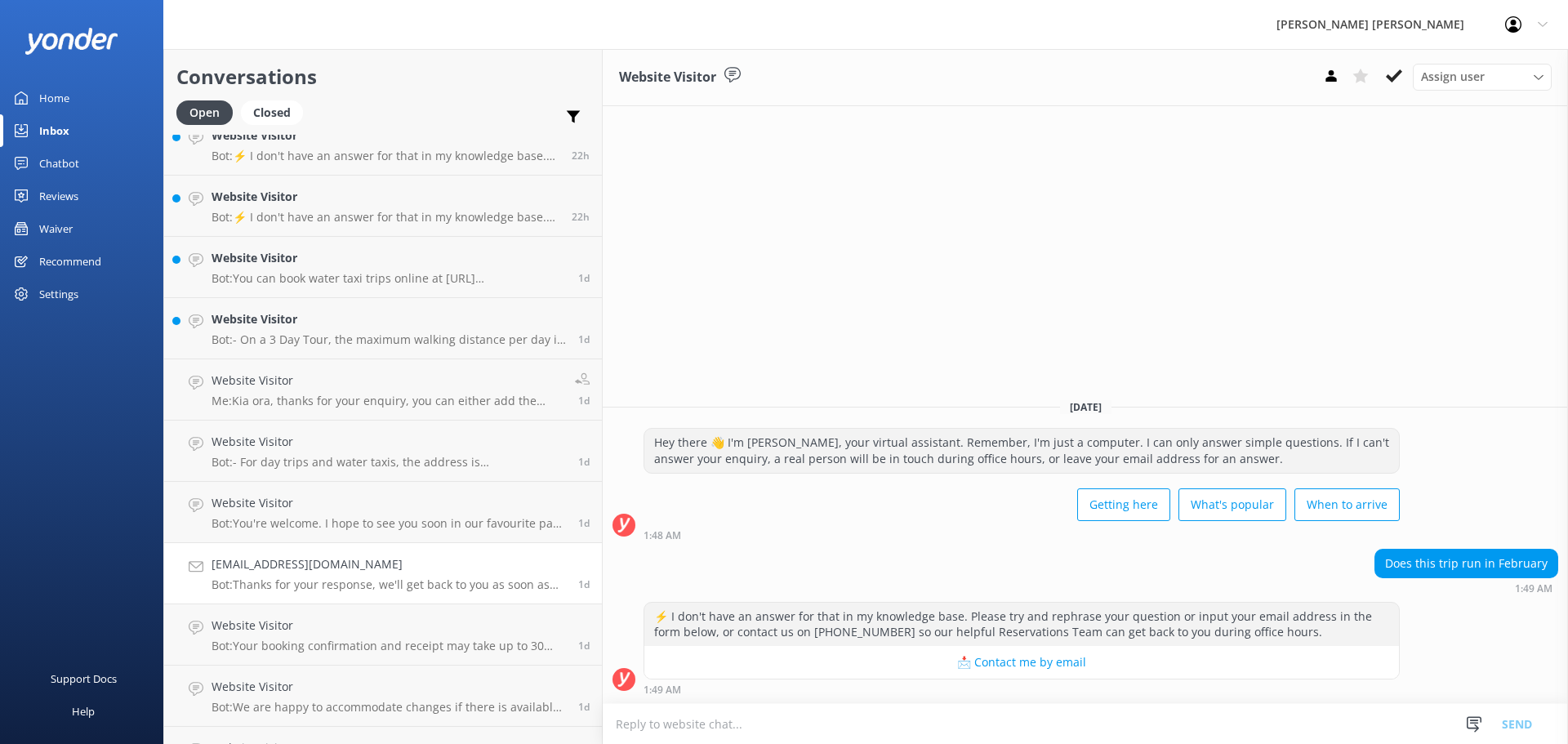
click at [301, 581] on p "Bot: Thanks for your response, we'll get back to you as soon as we can during o…" at bounding box center [389, 584] width 354 height 15
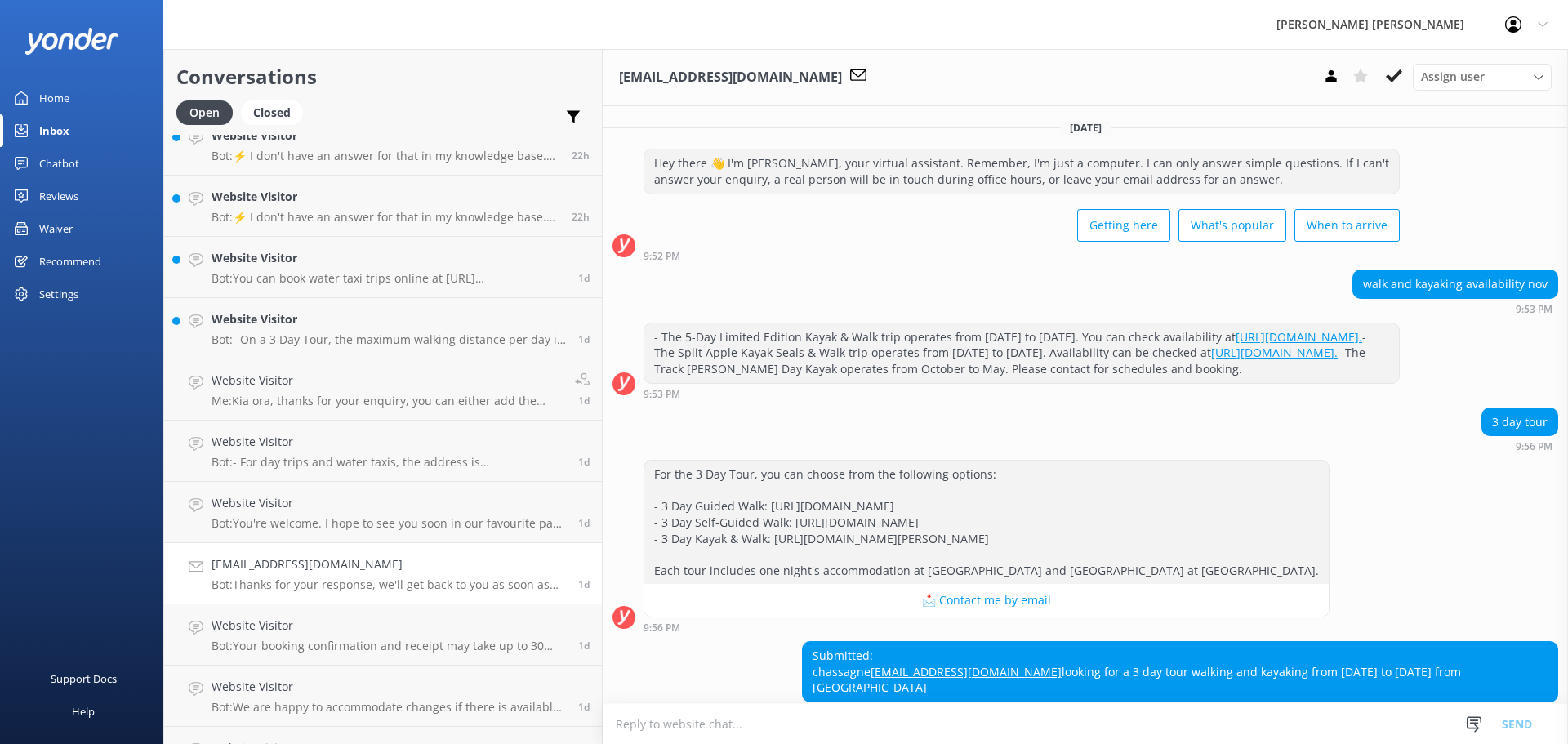
scroll to position [463, 0]
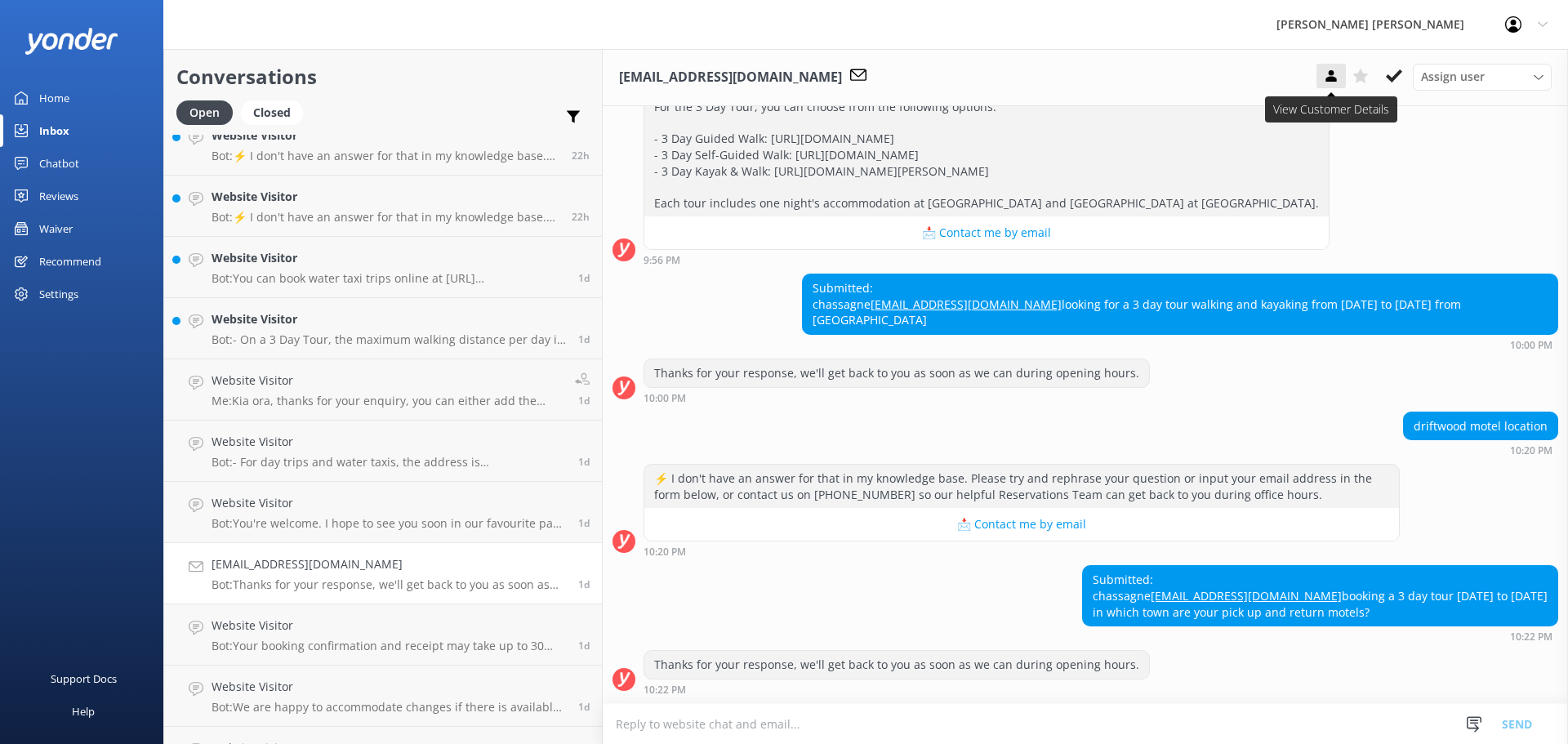
click at [1338, 74] on icon at bounding box center [1331, 75] width 17 height 17
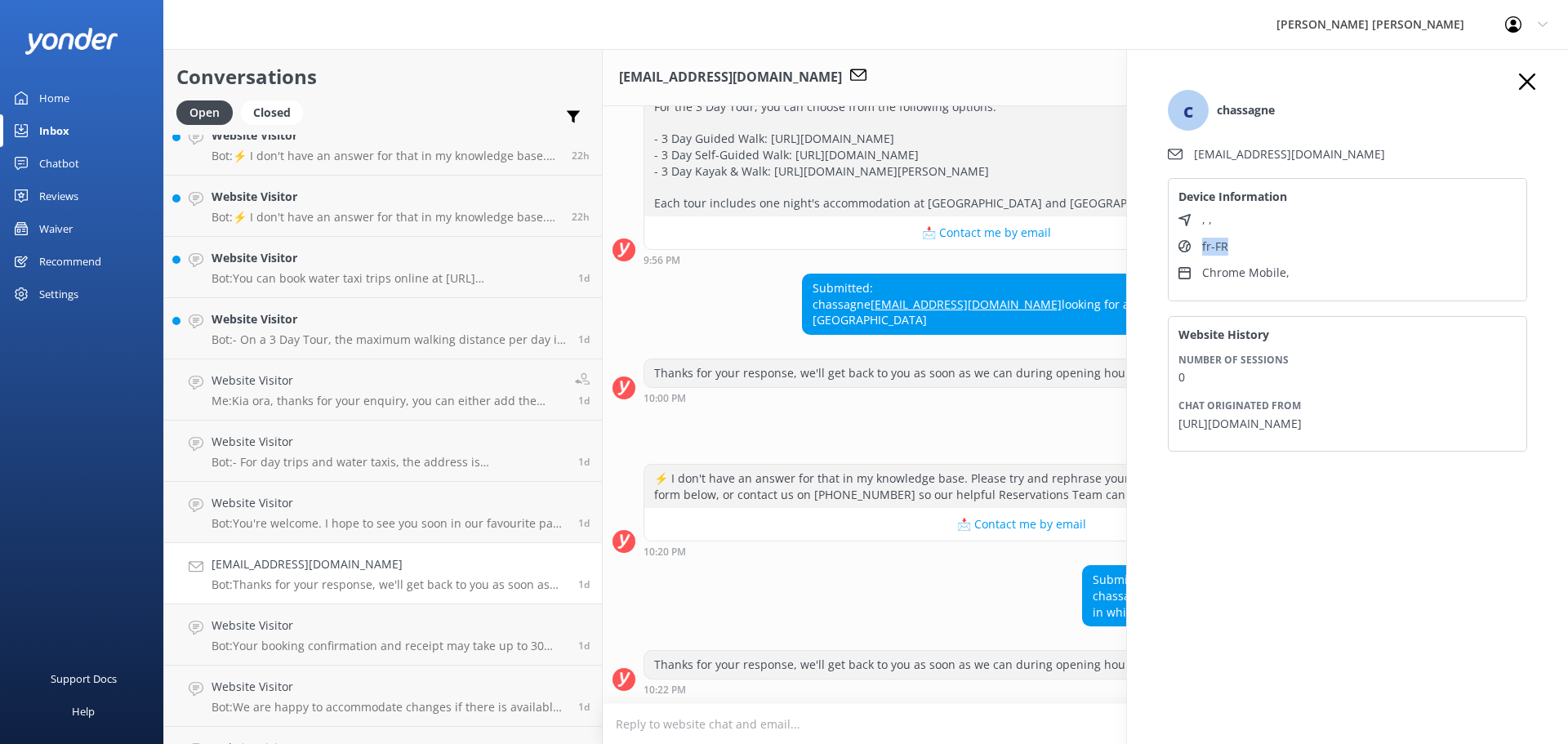
drag, startPoint x: 1241, startPoint y: 255, endPoint x: 1174, endPoint y: 255, distance: 67.0
click at [1174, 255] on div "Device Information , , fr-FR Chrome Mobile ," at bounding box center [1347, 239] width 359 height 122
click at [1519, 87] on div "c chassagne chassagnehugues@aol.com Device Information , , fr-FR Chrome Mobile …" at bounding box center [1348, 278] width 392 height 409
click at [1529, 84] on use "button" at bounding box center [1527, 81] width 17 height 17
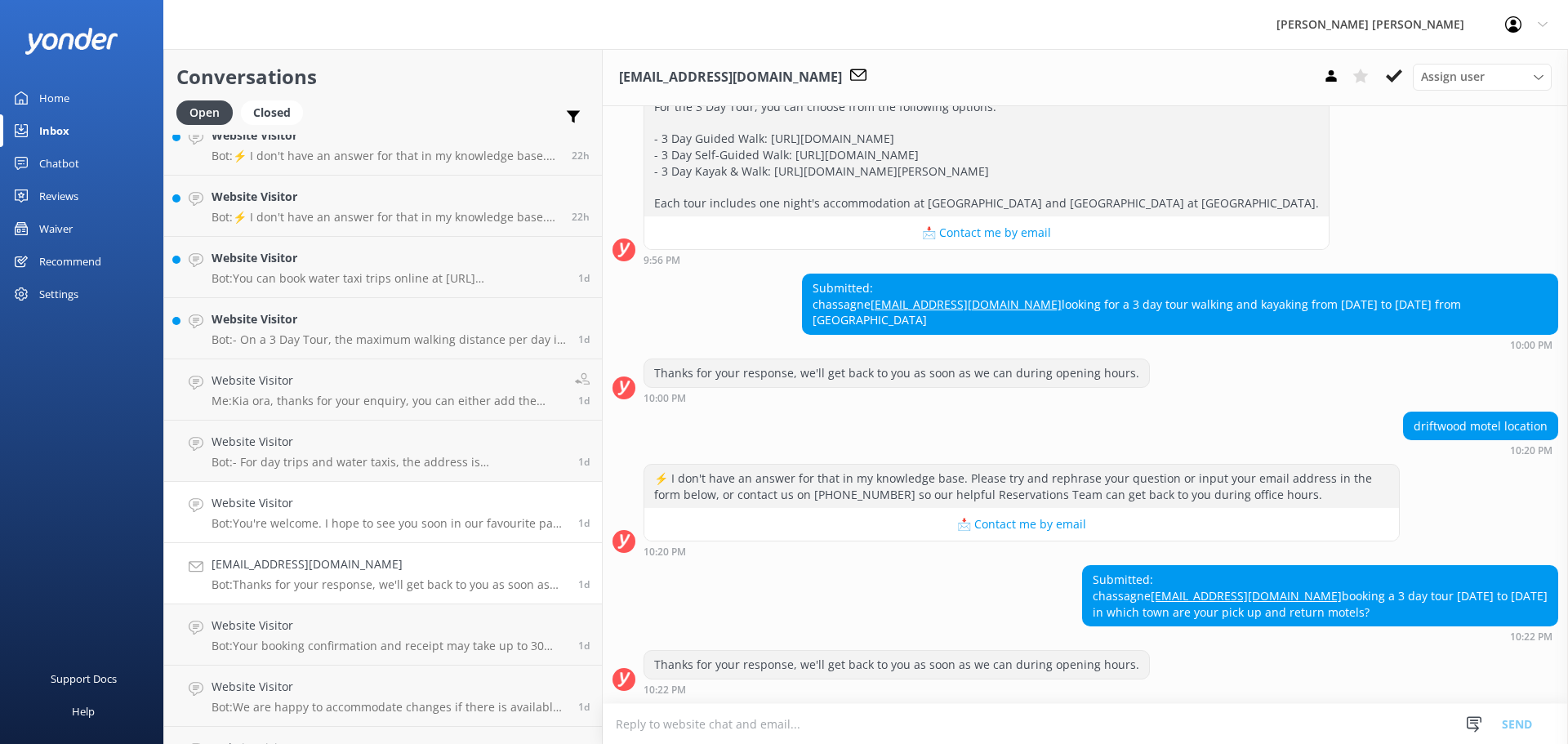
click at [317, 493] on link "Website Visitor Bot: You're welcome. I hope to see you soon in our favourite pa…" at bounding box center [383, 512] width 438 height 62
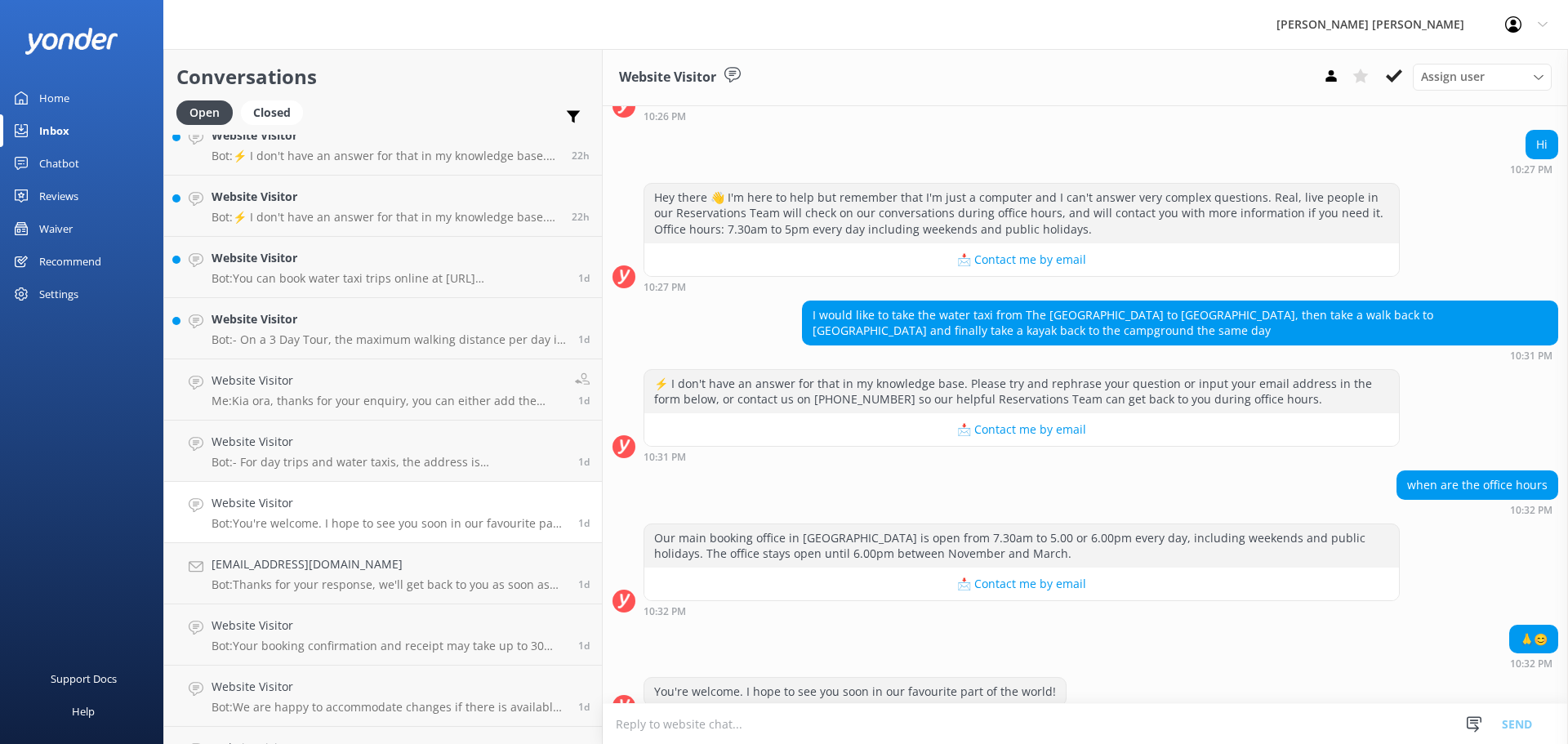
scroll to position [166, 0]
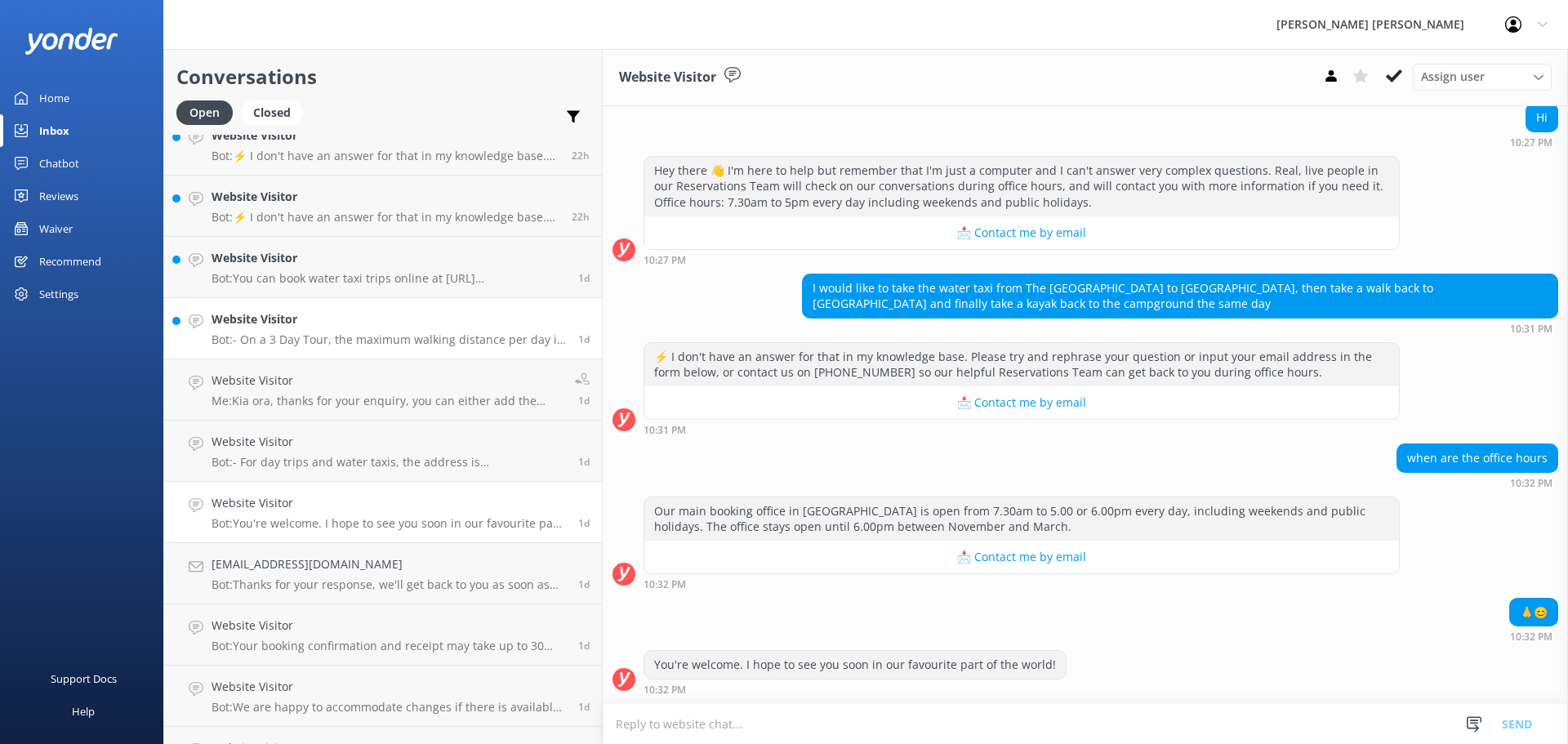
click at [347, 329] on h4 "Website Visitor" at bounding box center [389, 319] width 354 height 18
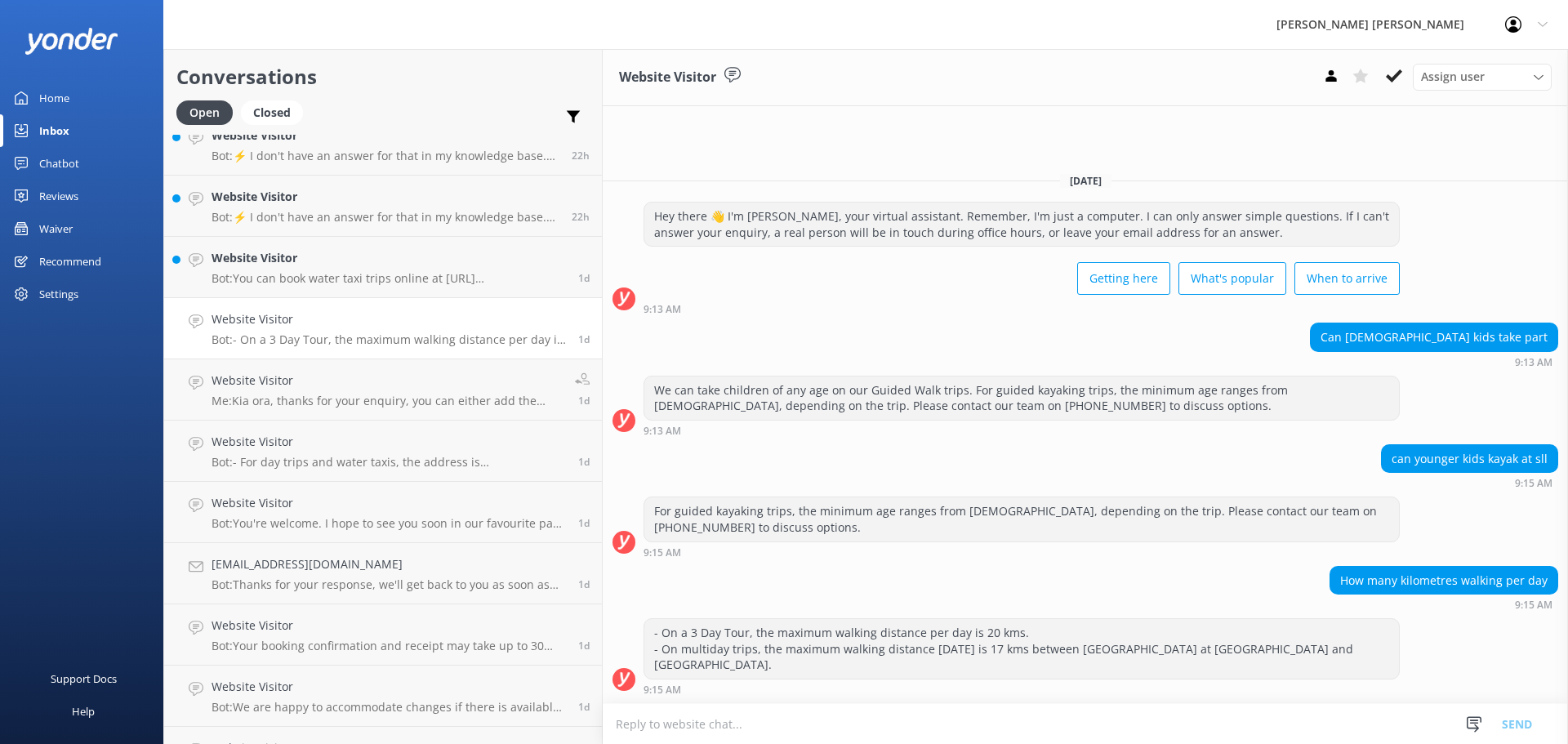
drag, startPoint x: 1568, startPoint y: 85, endPoint x: 1568, endPoint y: 29, distance: 56.0
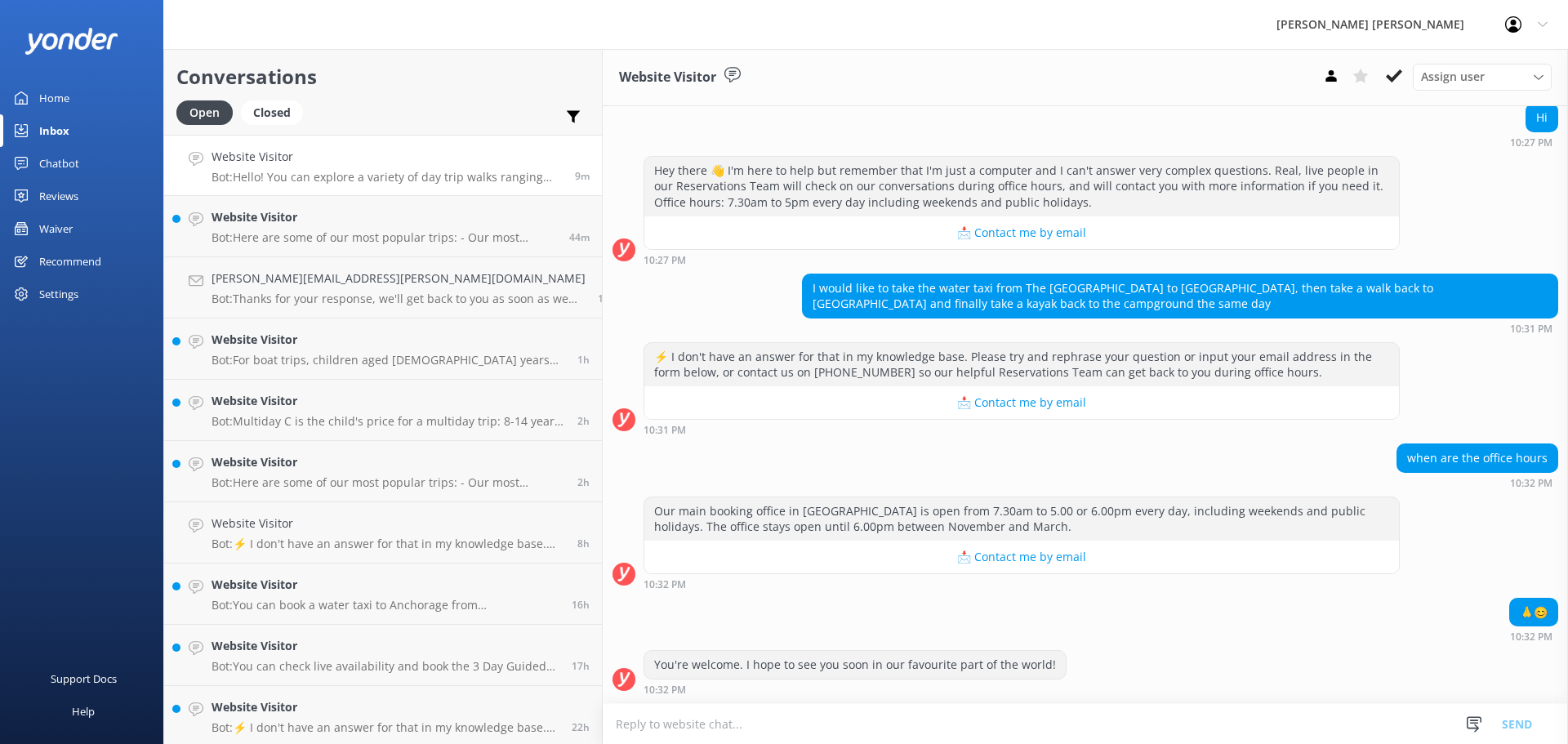
click at [365, 165] on h4 "Website Visitor" at bounding box center [387, 157] width 351 height 18
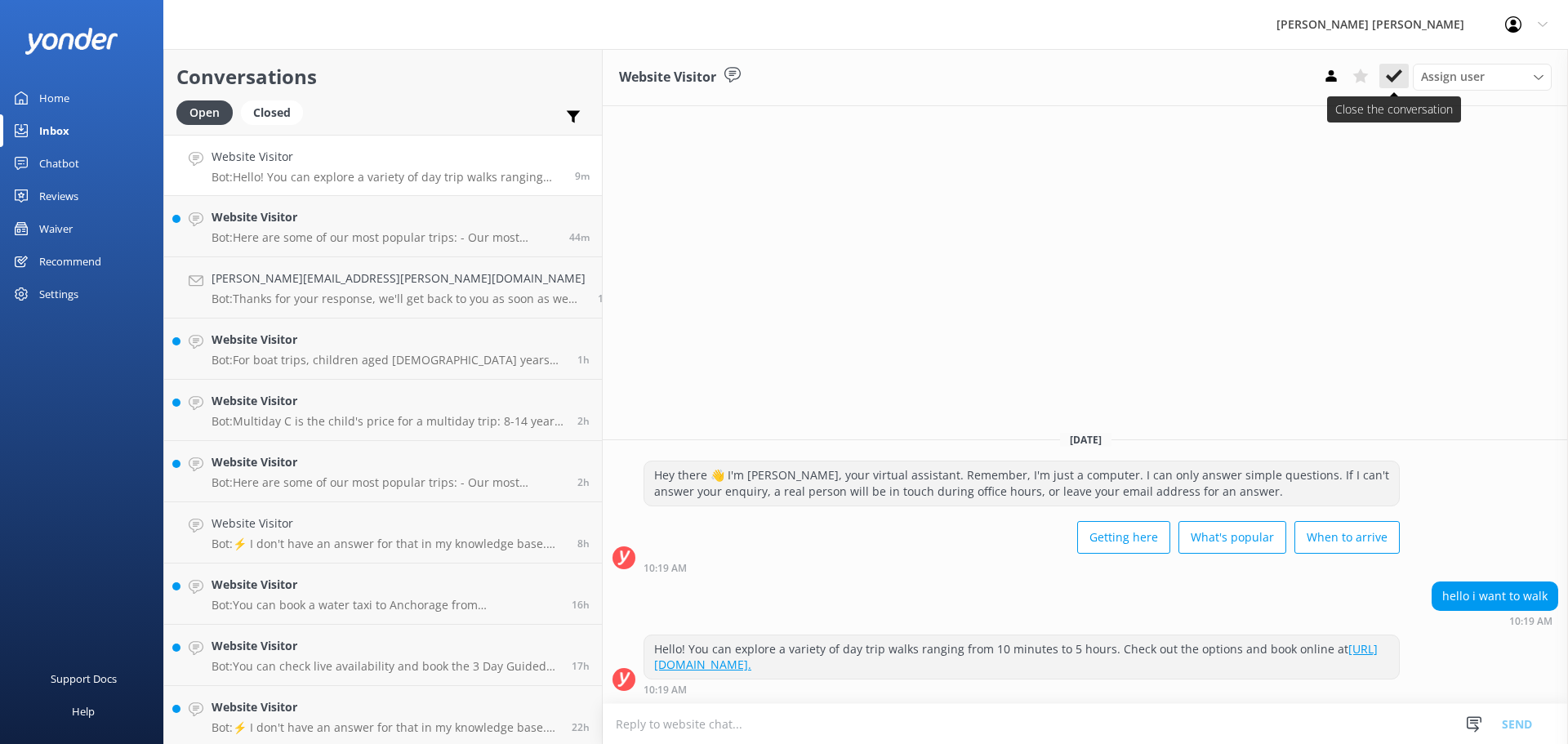
click at [1404, 74] on button at bounding box center [1395, 75] width 29 height 24
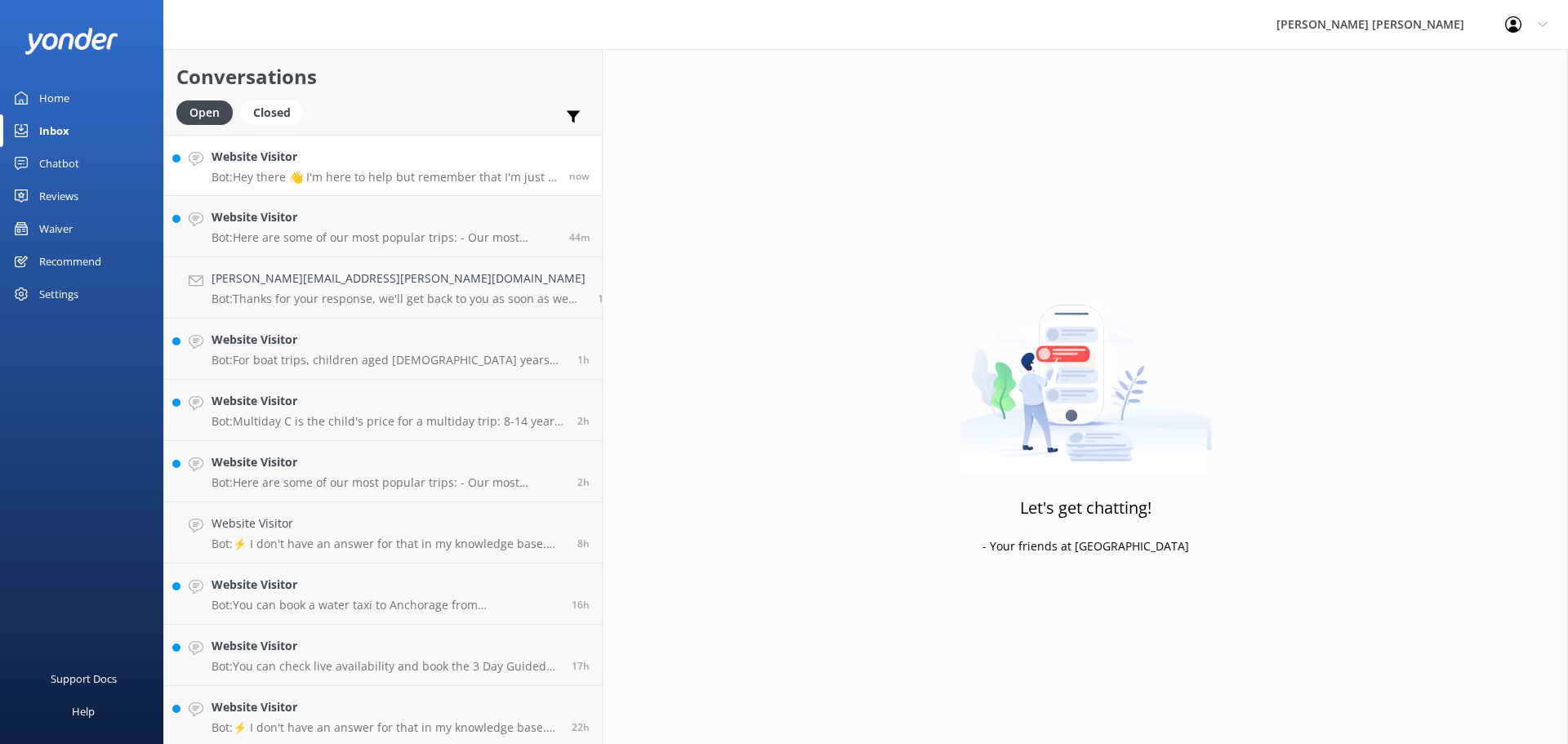
click at [320, 158] on h4 "Website Visitor" at bounding box center [384, 157] width 346 height 18
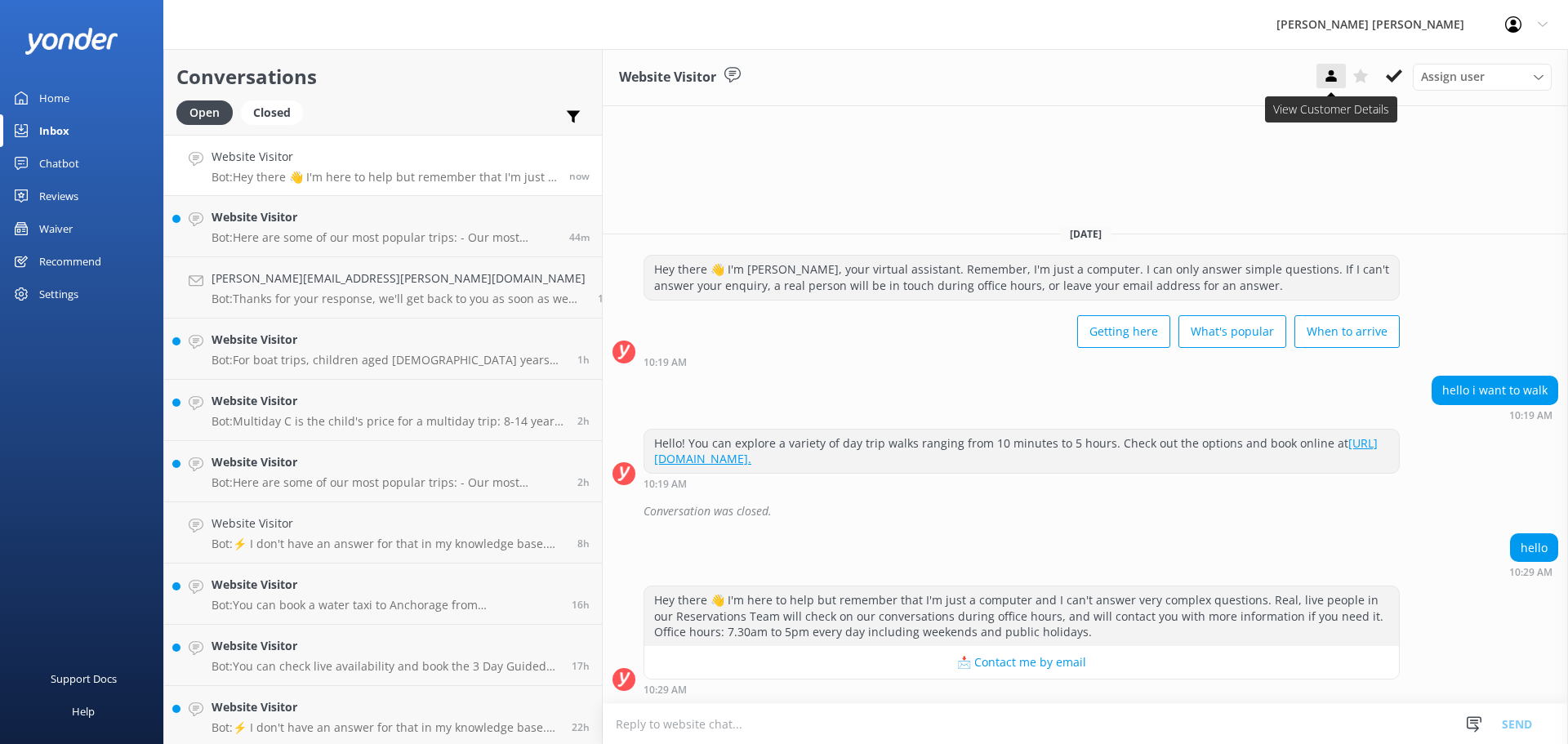
click at [1336, 84] on icon at bounding box center [1331, 75] width 17 height 17
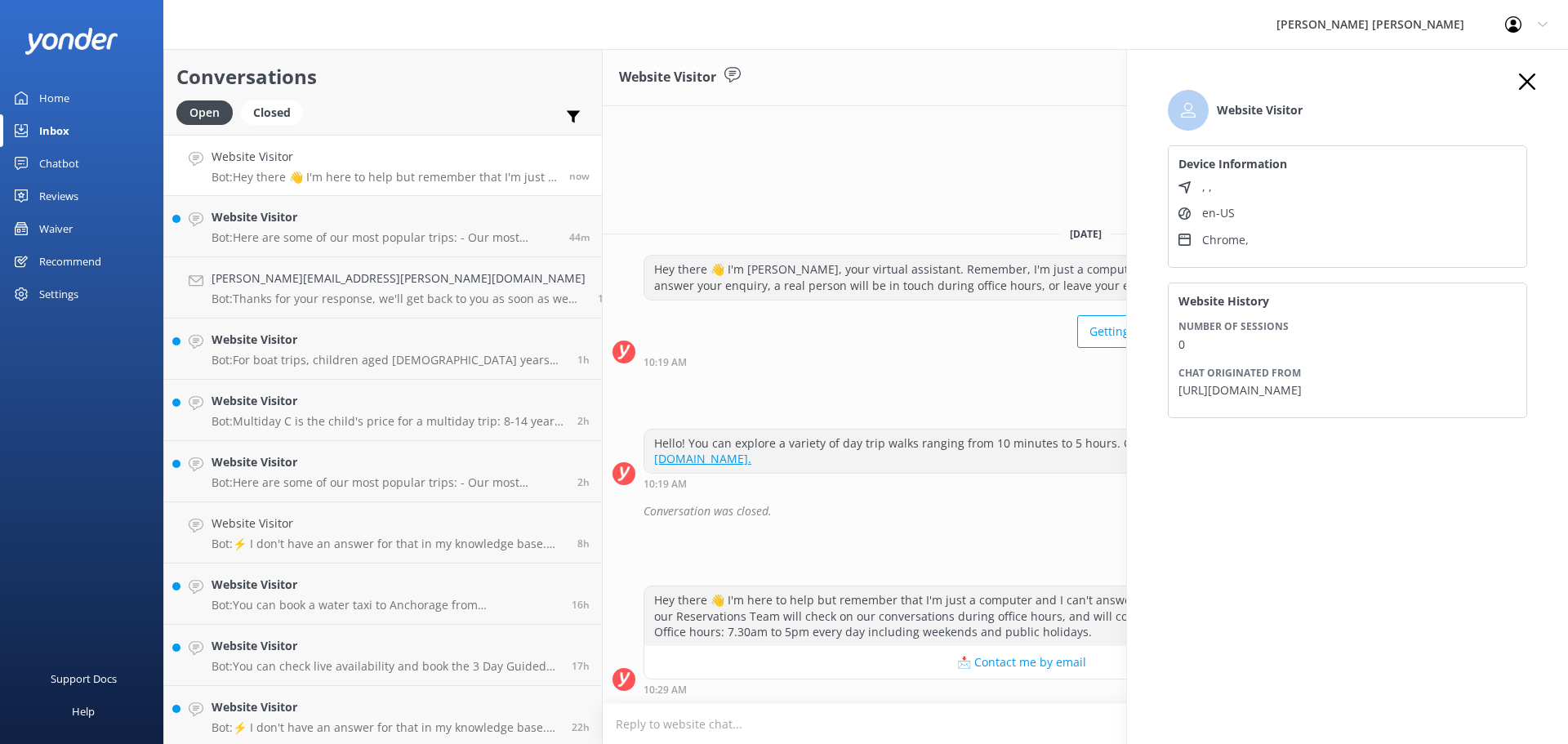
click at [1531, 85] on use "button" at bounding box center [1527, 81] width 17 height 17
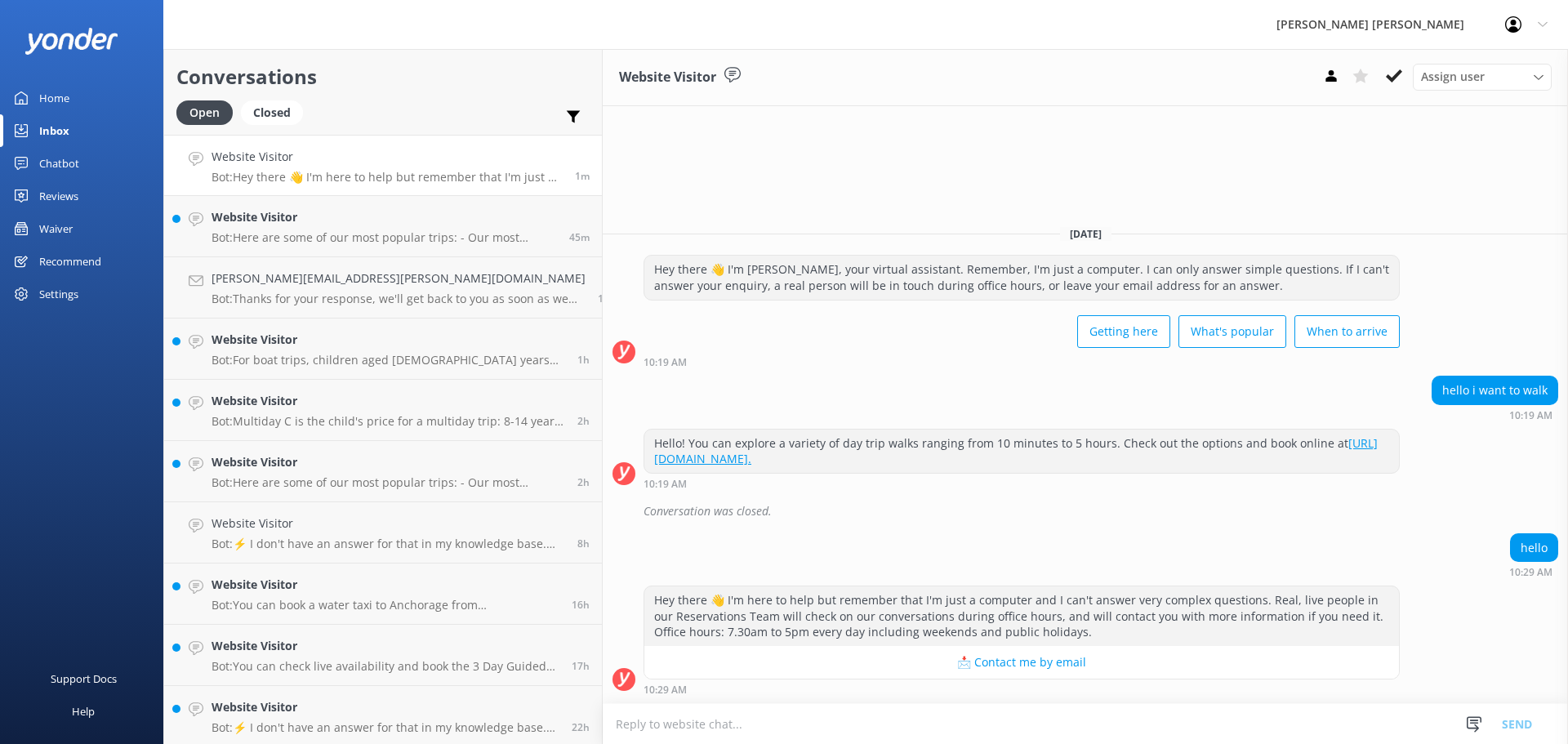
click at [1268, 732] on textarea at bounding box center [1085, 723] width 965 height 40
type textarea "staff testing"
click at [1514, 723] on button "Send" at bounding box center [1517, 724] width 62 height 41
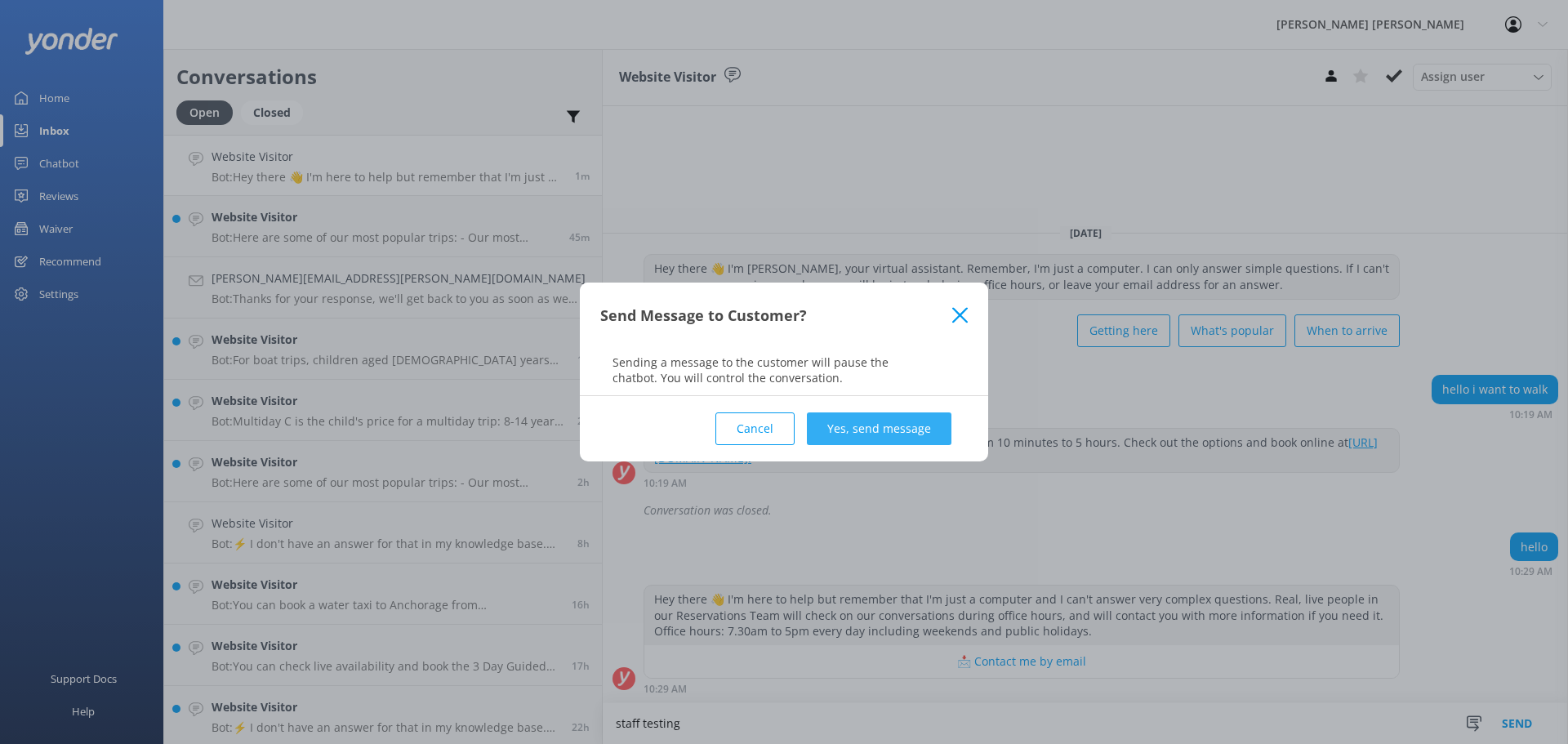
click at [874, 425] on button "Yes, send message" at bounding box center [880, 428] width 145 height 32
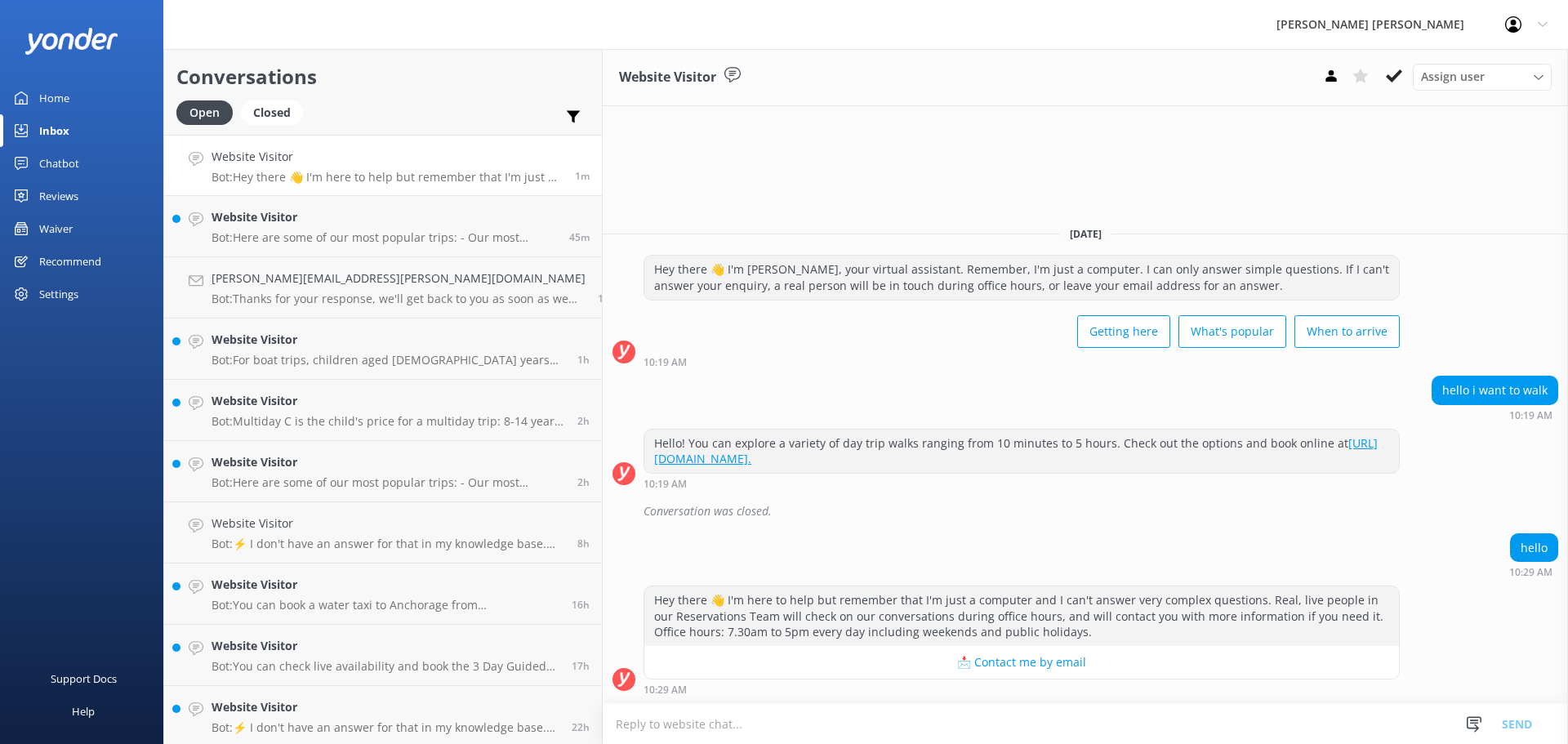
scroll to position [1, 0]
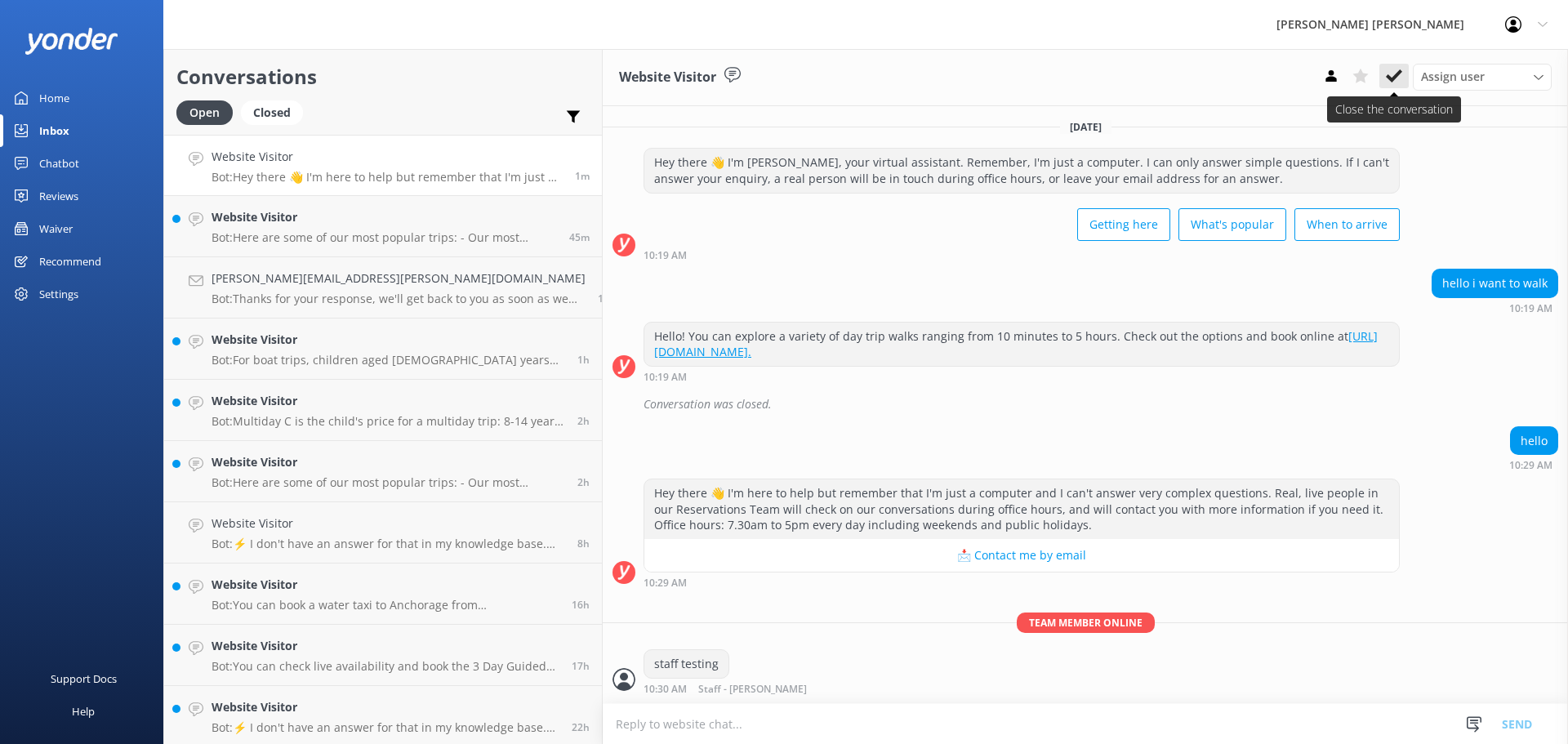
click at [1391, 70] on icon at bounding box center [1394, 75] width 17 height 17
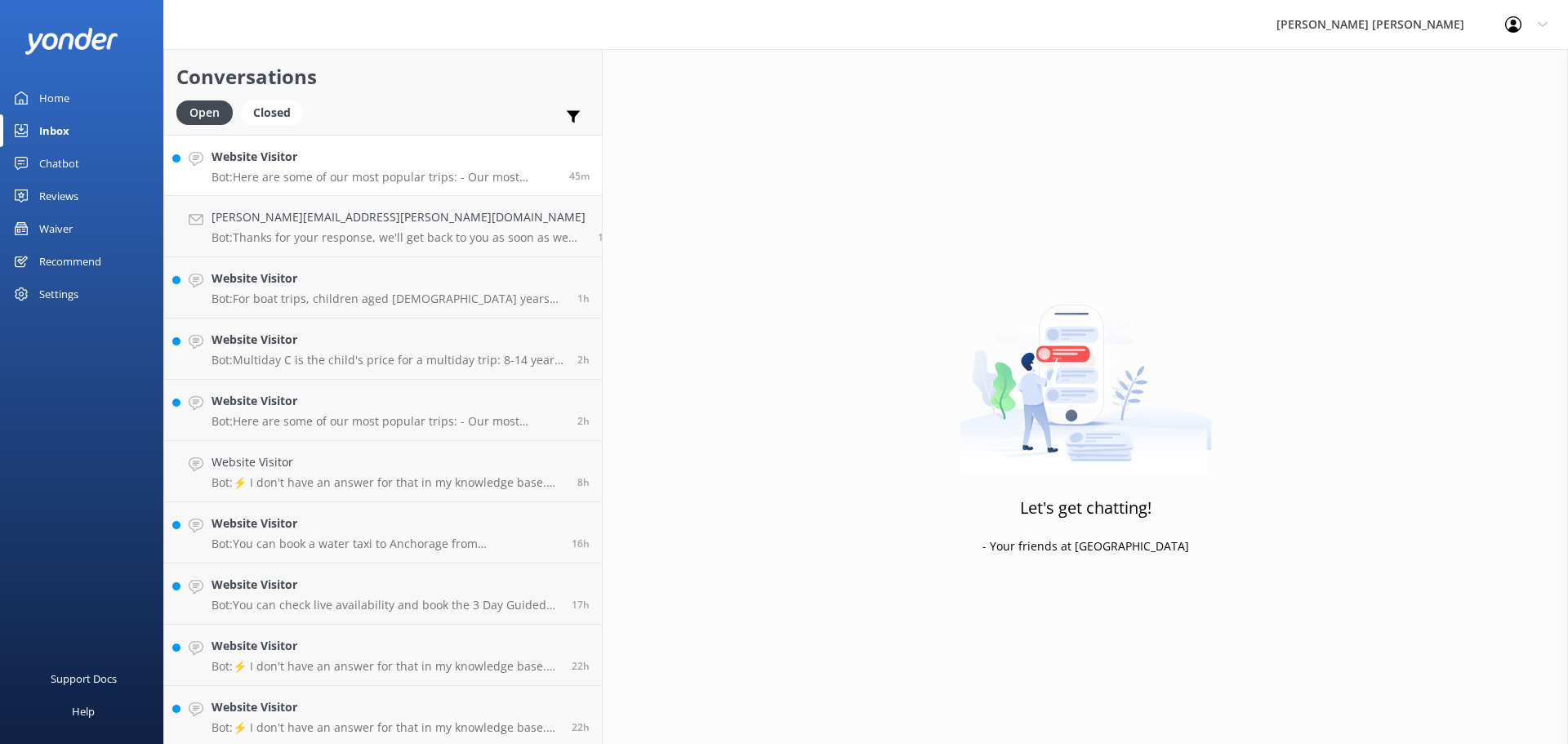
click at [330, 177] on p "Bot: Here are some of our most popular trips: - Our most popular multiday trip …" at bounding box center [384, 177] width 346 height 15
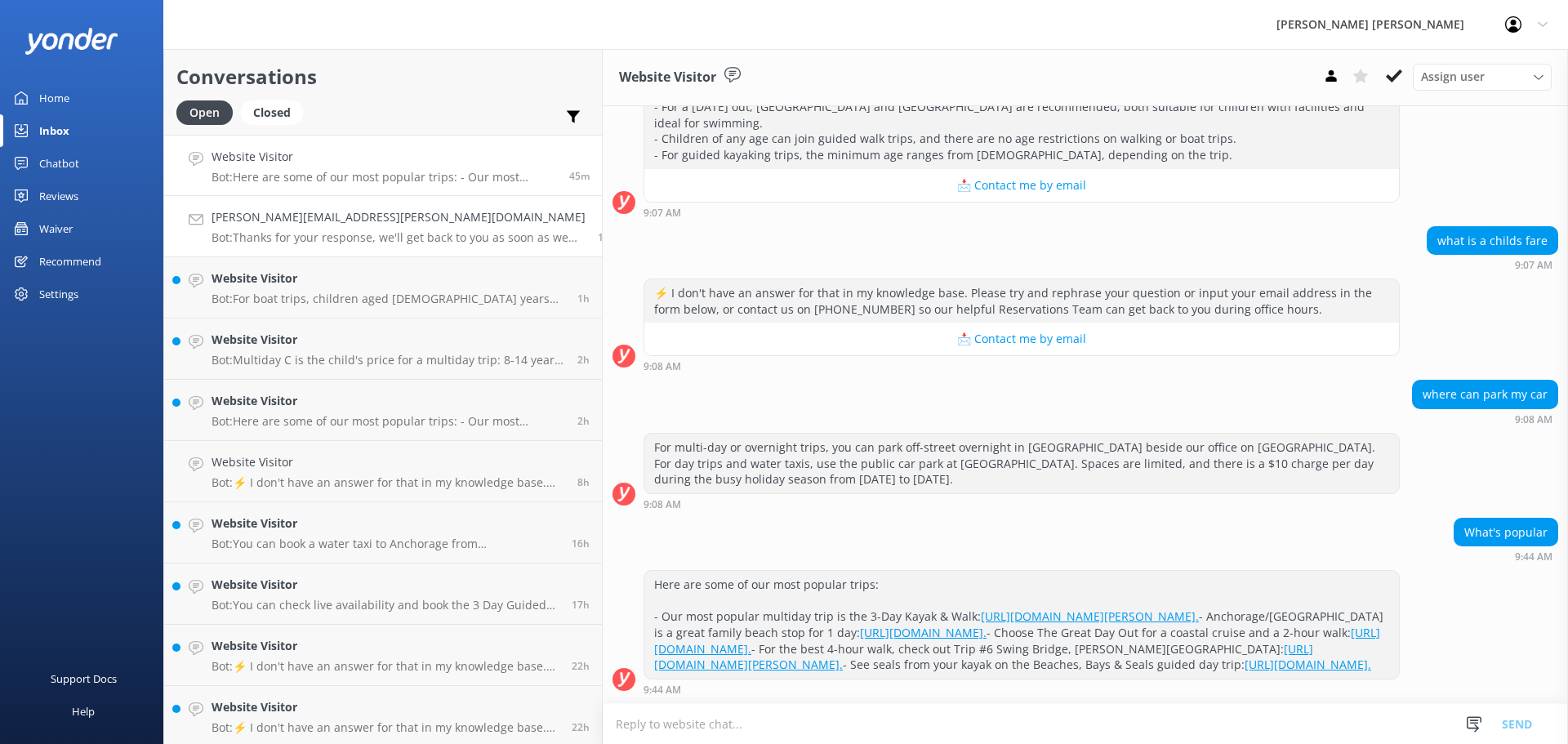
scroll to position [304, 0]
